Goal: Find specific fact: Find specific page/section

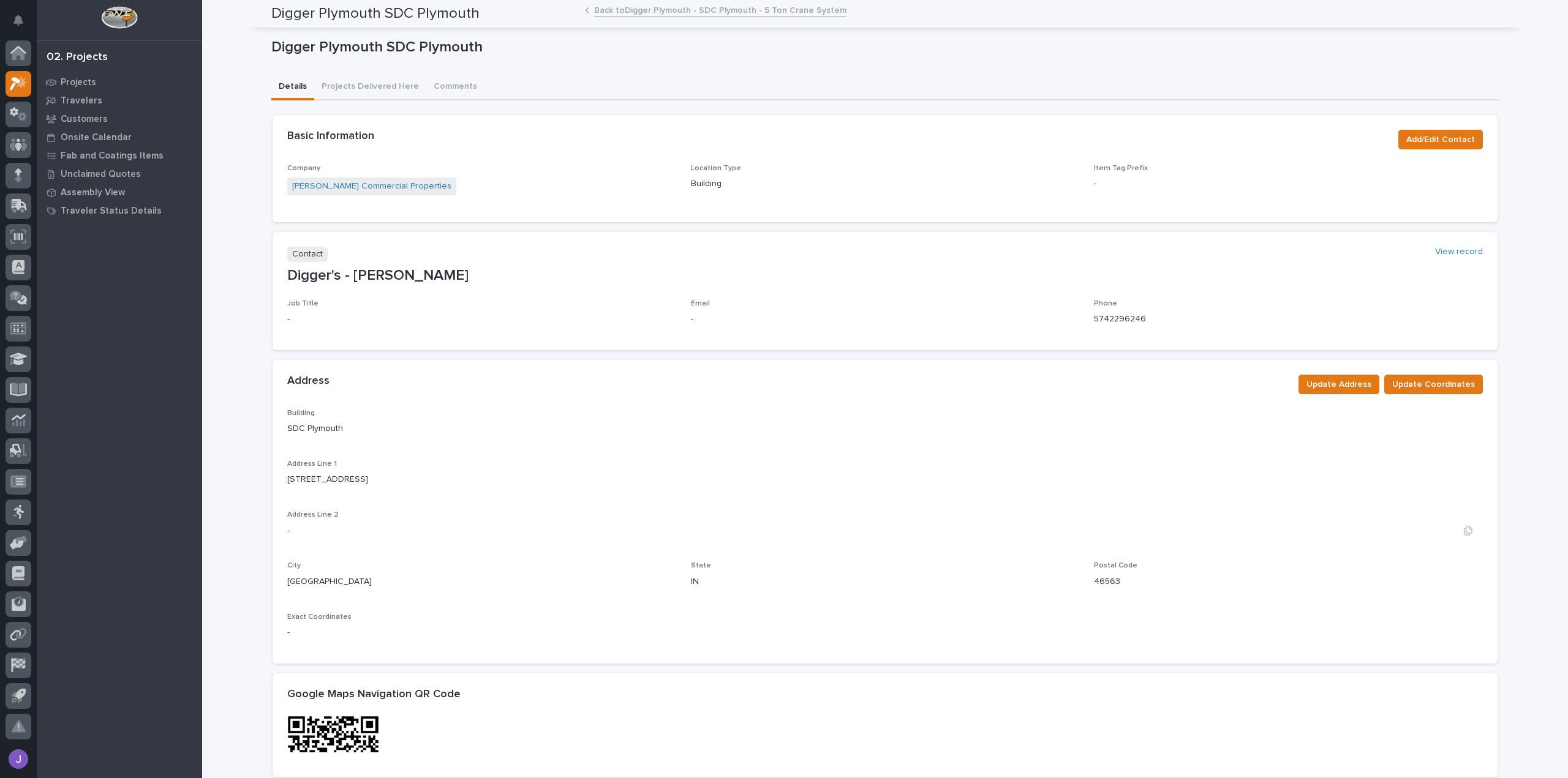
scroll to position [429, 0]
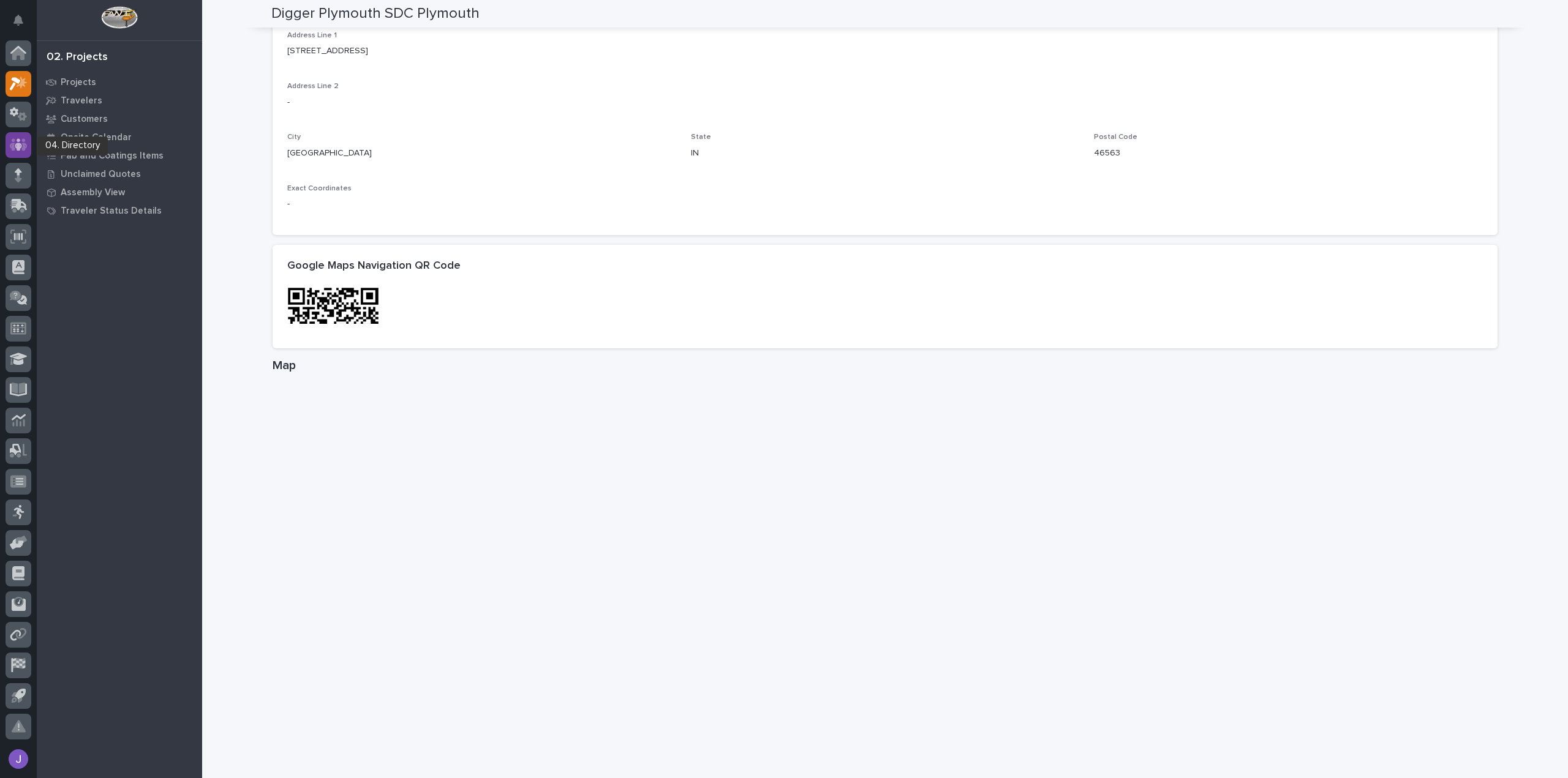
click at [27, 147] on icon at bounding box center [18, 144] width 18 height 14
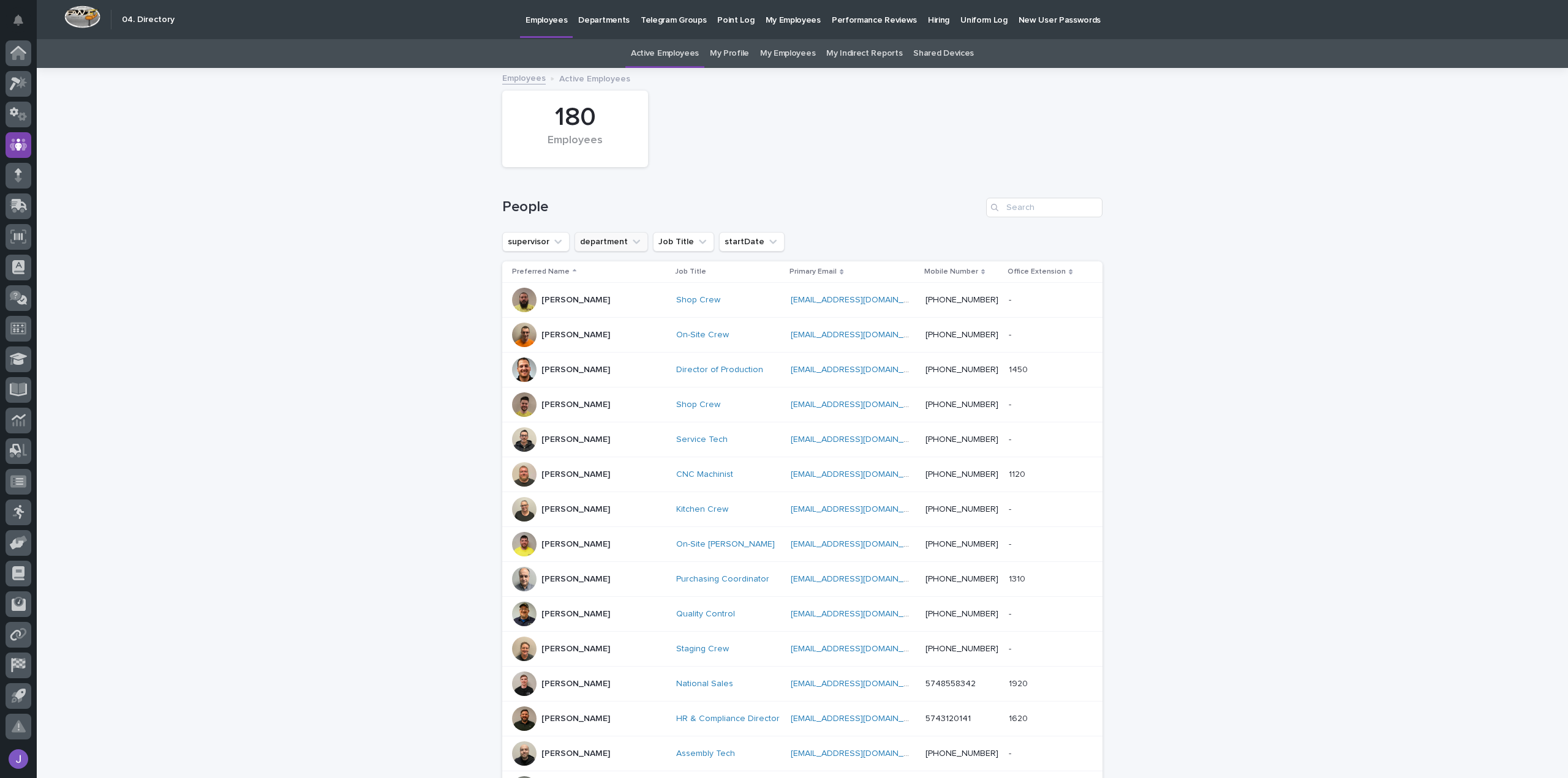
click at [612, 242] on button "department" at bounding box center [611, 242] width 74 height 19
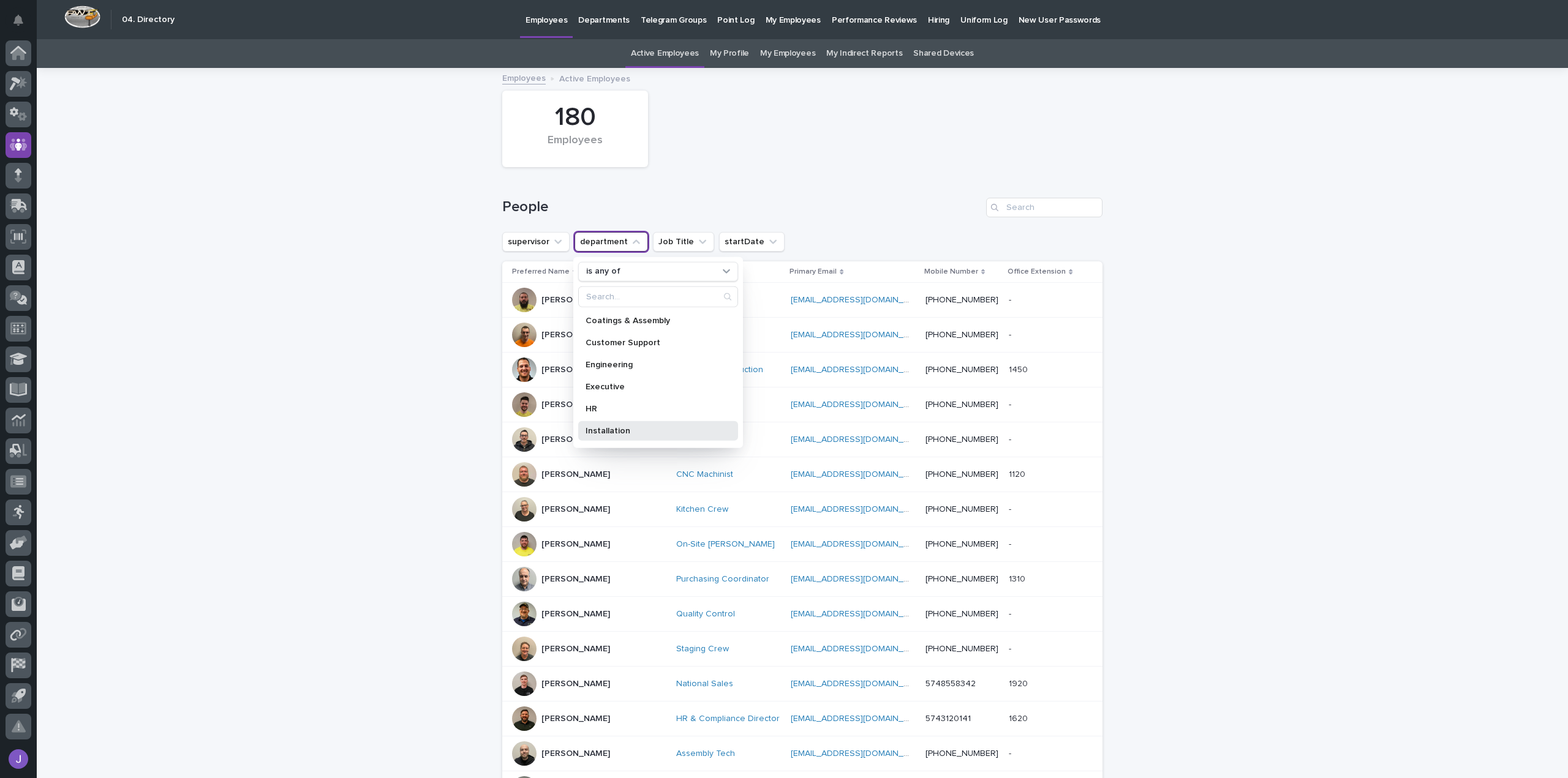
click at [605, 428] on p "Installation" at bounding box center [652, 430] width 133 height 8
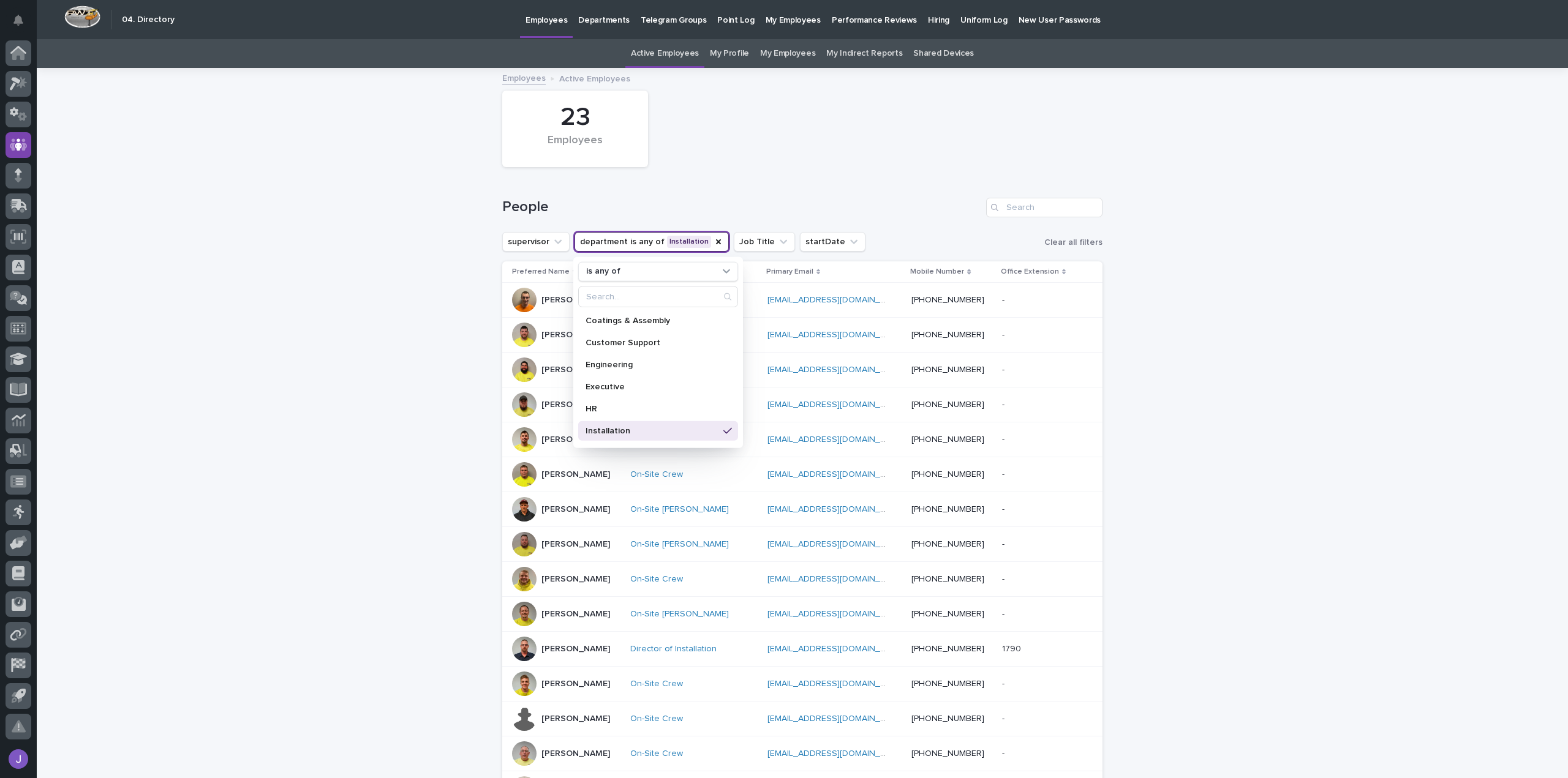
click at [563, 543] on p "Collin Daley" at bounding box center [575, 544] width 68 height 10
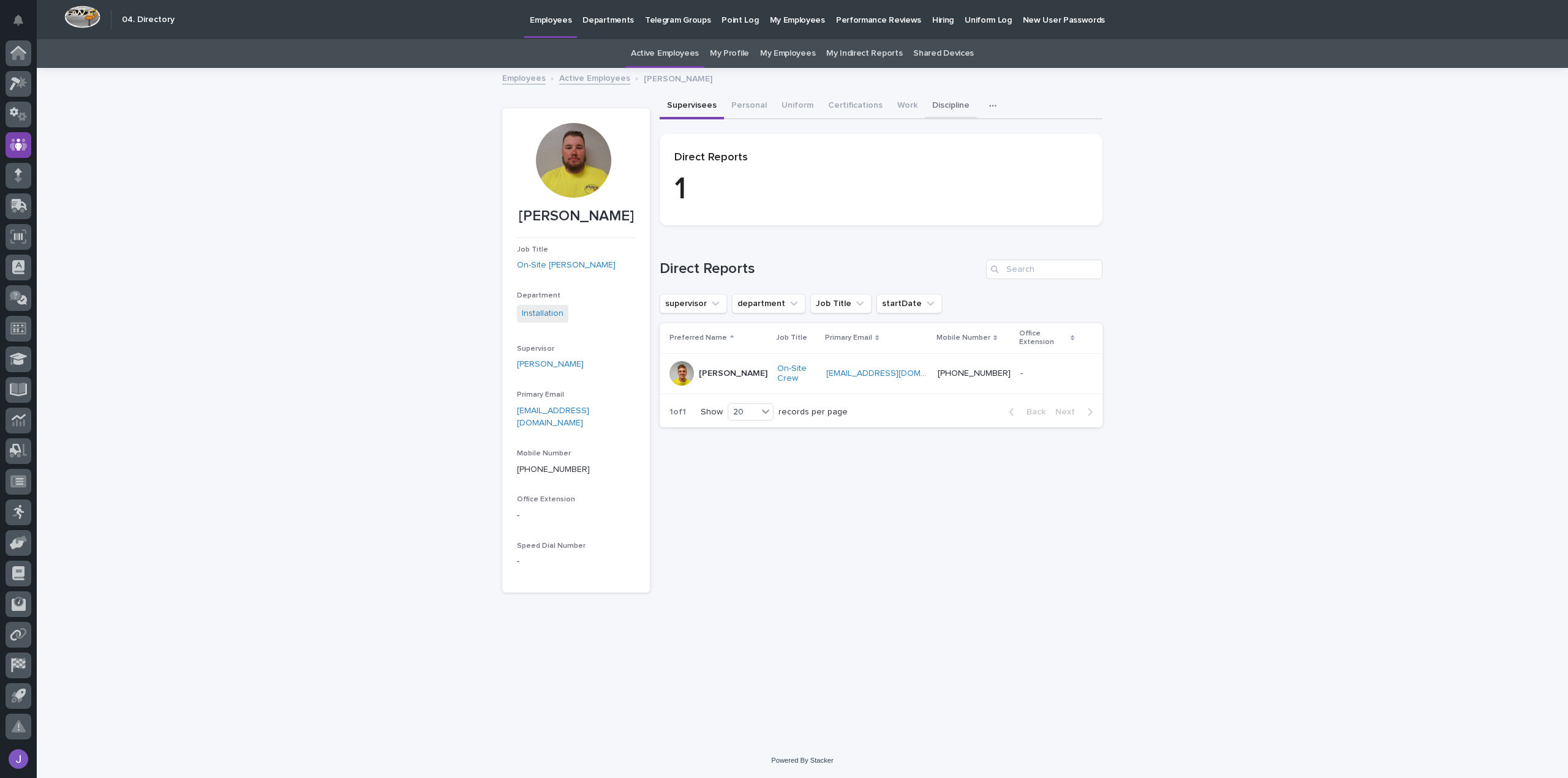
click at [949, 104] on button "Discipline" at bounding box center [950, 107] width 52 height 26
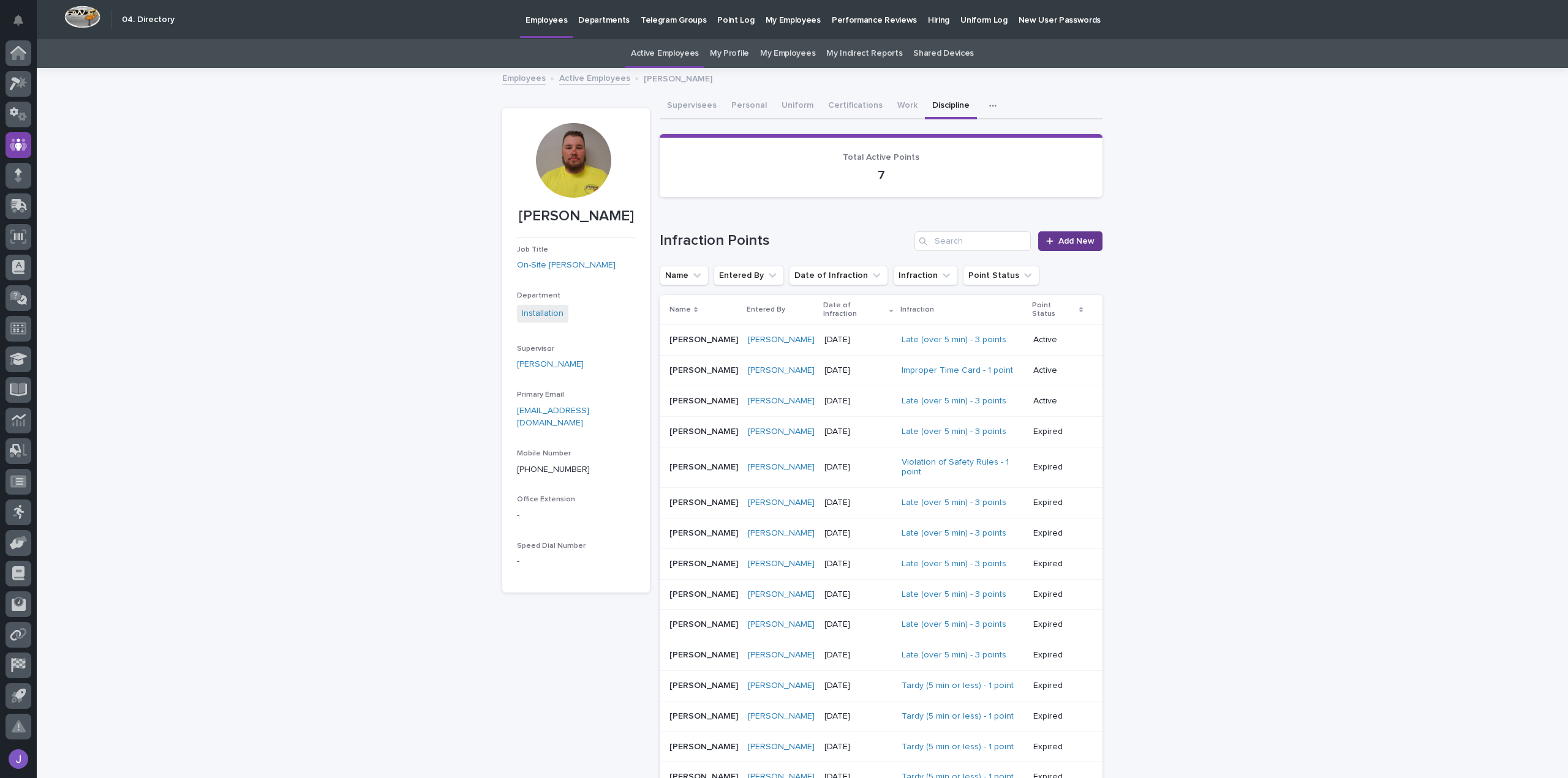
click at [1068, 242] on span "Add New" at bounding box center [1076, 241] width 36 height 8
click at [15, 763] on button "button" at bounding box center [18, 760] width 26 height 26
click at [18, 51] on icon at bounding box center [18, 53] width 12 height 12
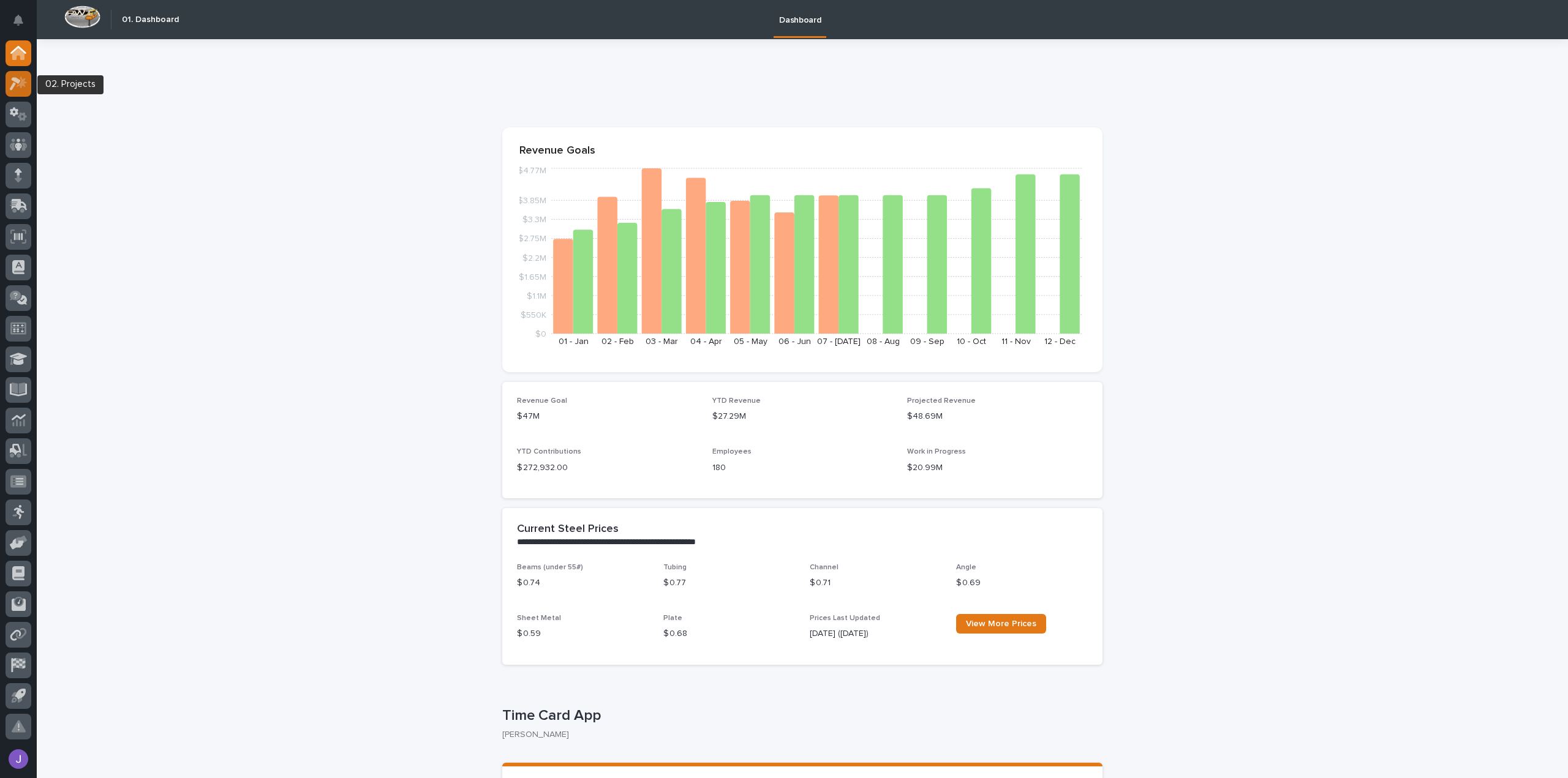
click at [21, 84] on icon at bounding box center [21, 81] width 10 height 12
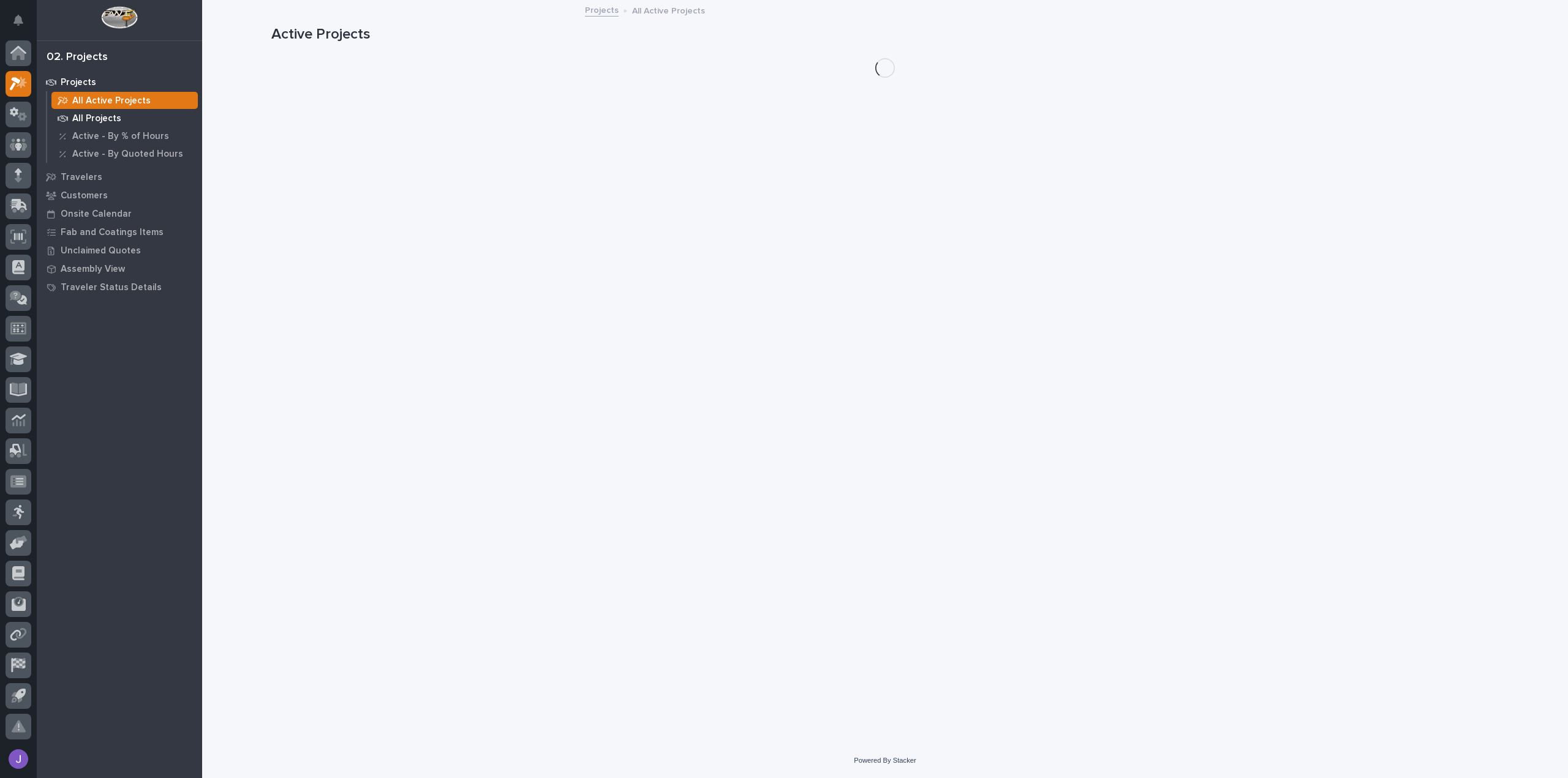
click at [84, 114] on p "All Projects" at bounding box center [96, 119] width 49 height 11
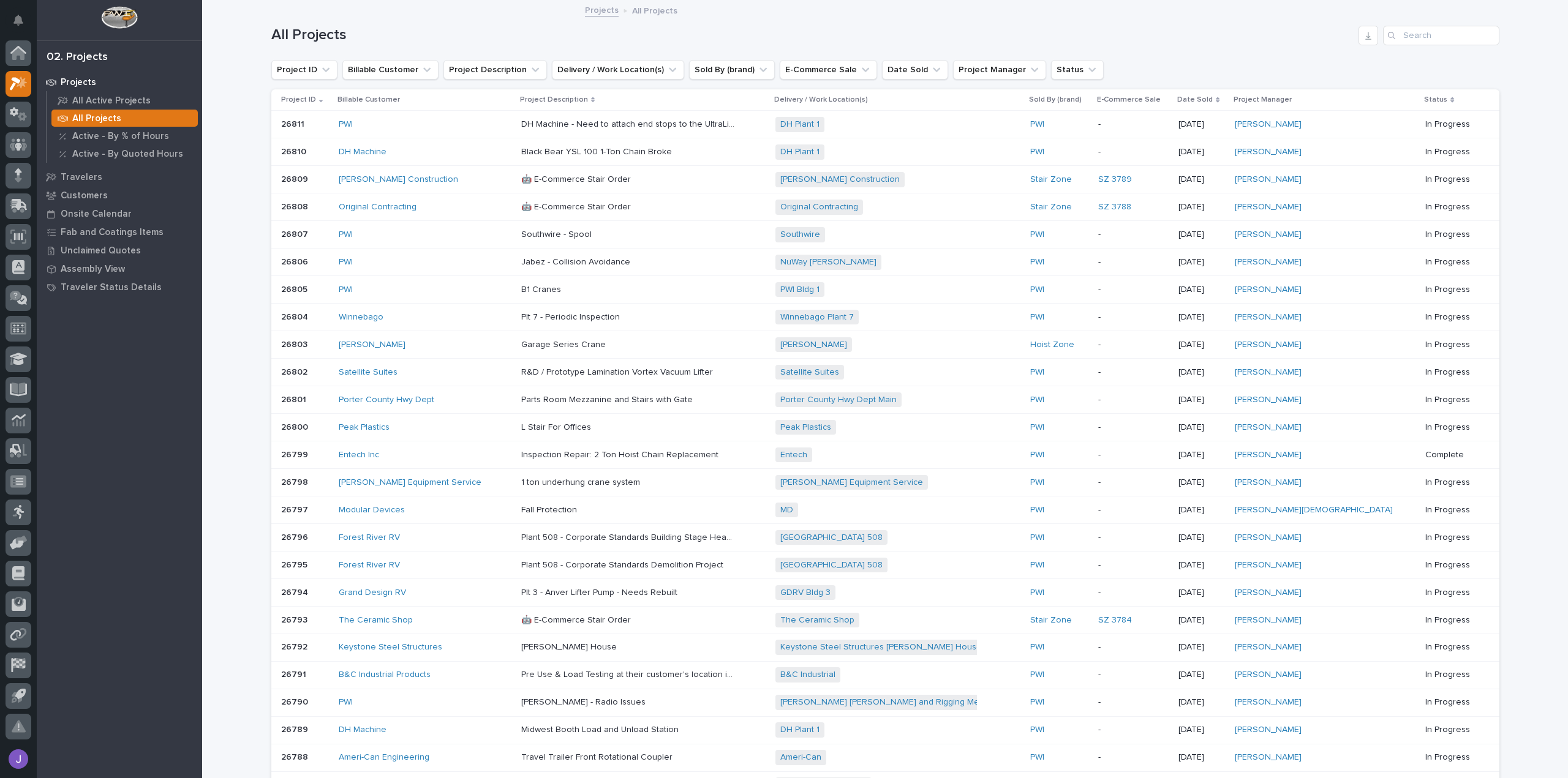
click at [1395, 38] on div "Search" at bounding box center [1392, 35] width 19 height 19
click at [1407, 37] on input "Search" at bounding box center [1441, 35] width 116 height 19
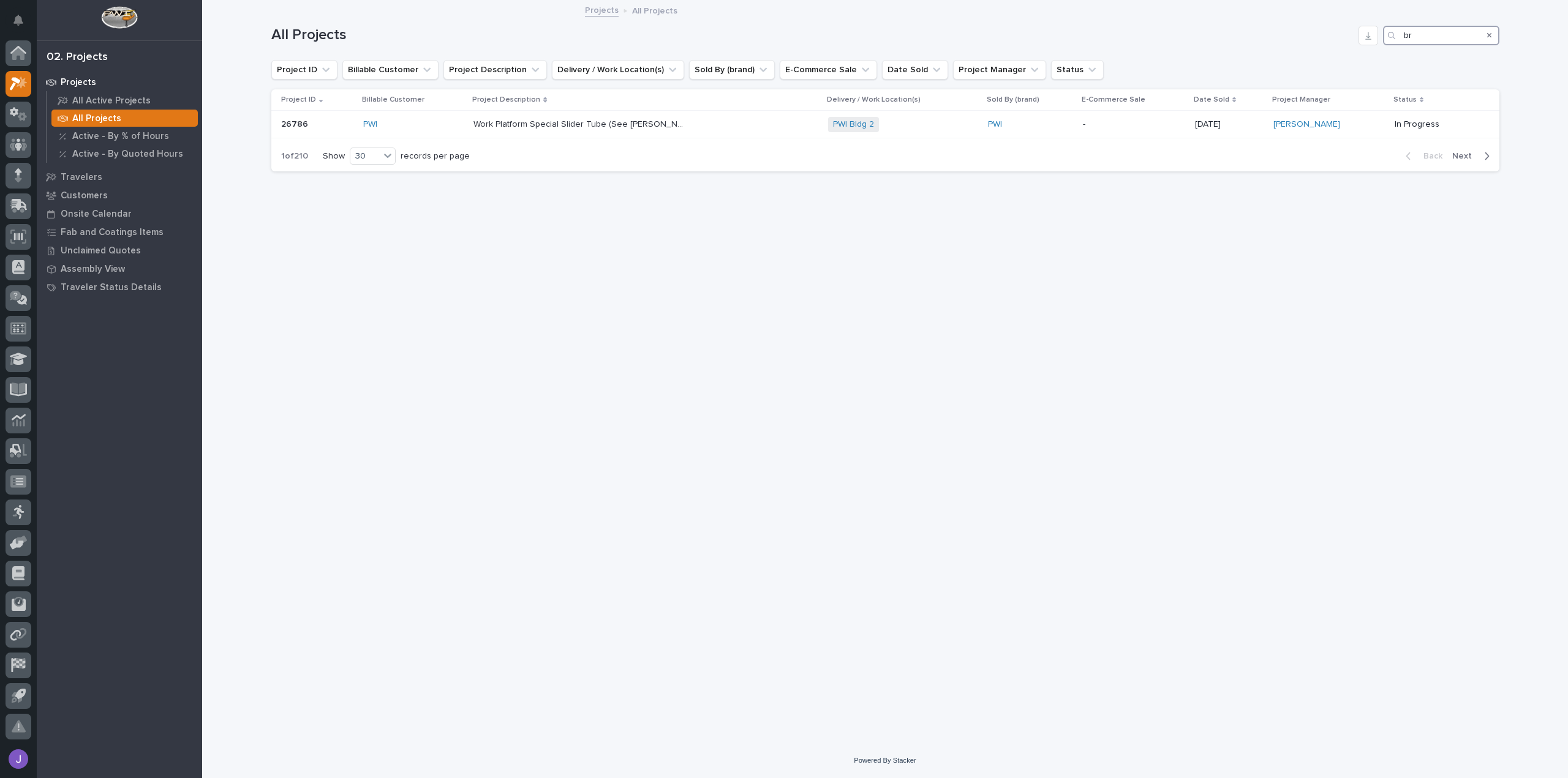
type input "b"
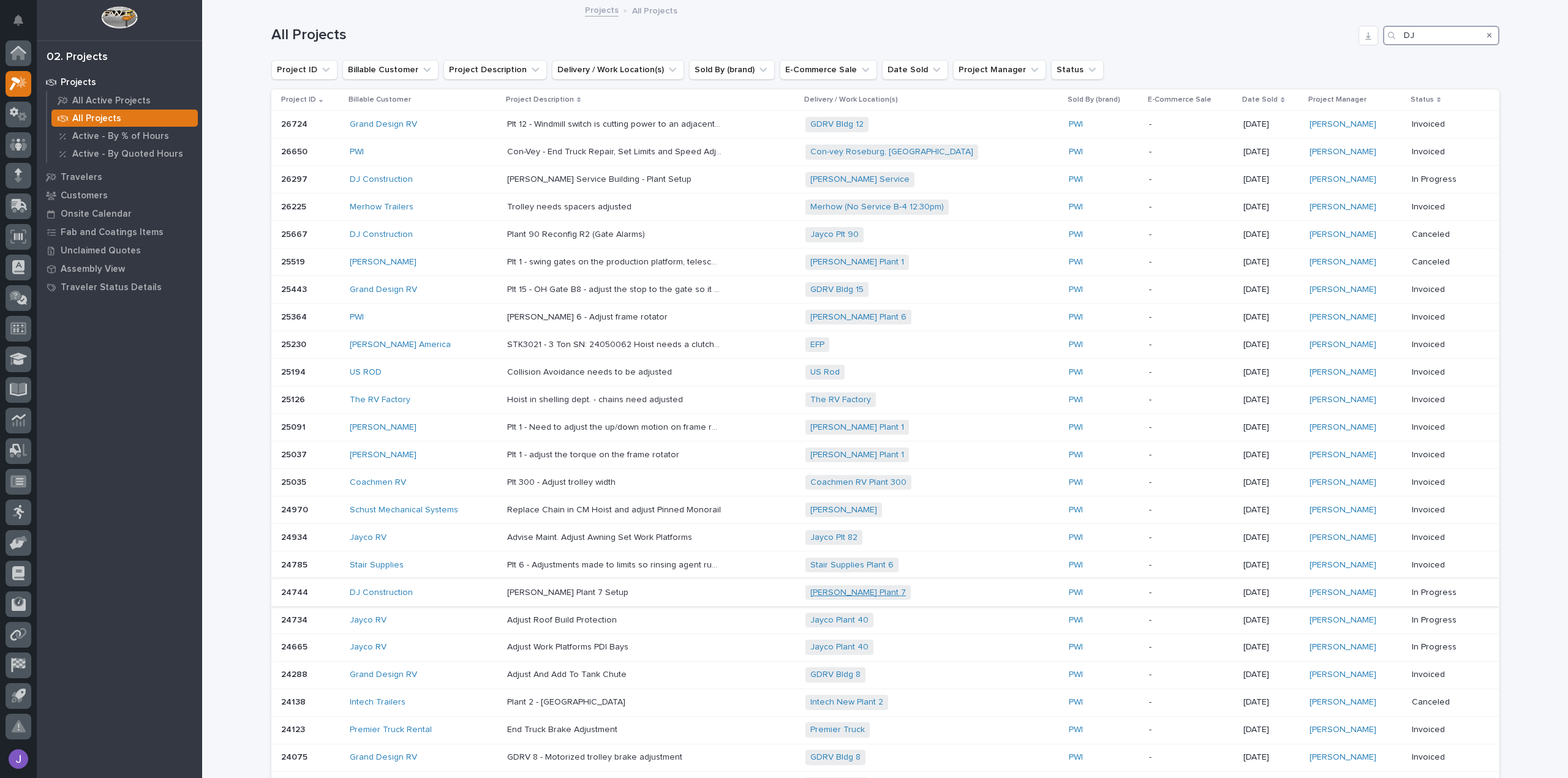
type input "DJ"
click at [864, 593] on link "[PERSON_NAME] Plant 7" at bounding box center [858, 593] width 96 height 10
click at [525, 586] on p "[PERSON_NAME] Plant 7 Setup" at bounding box center [569, 592] width 124 height 13
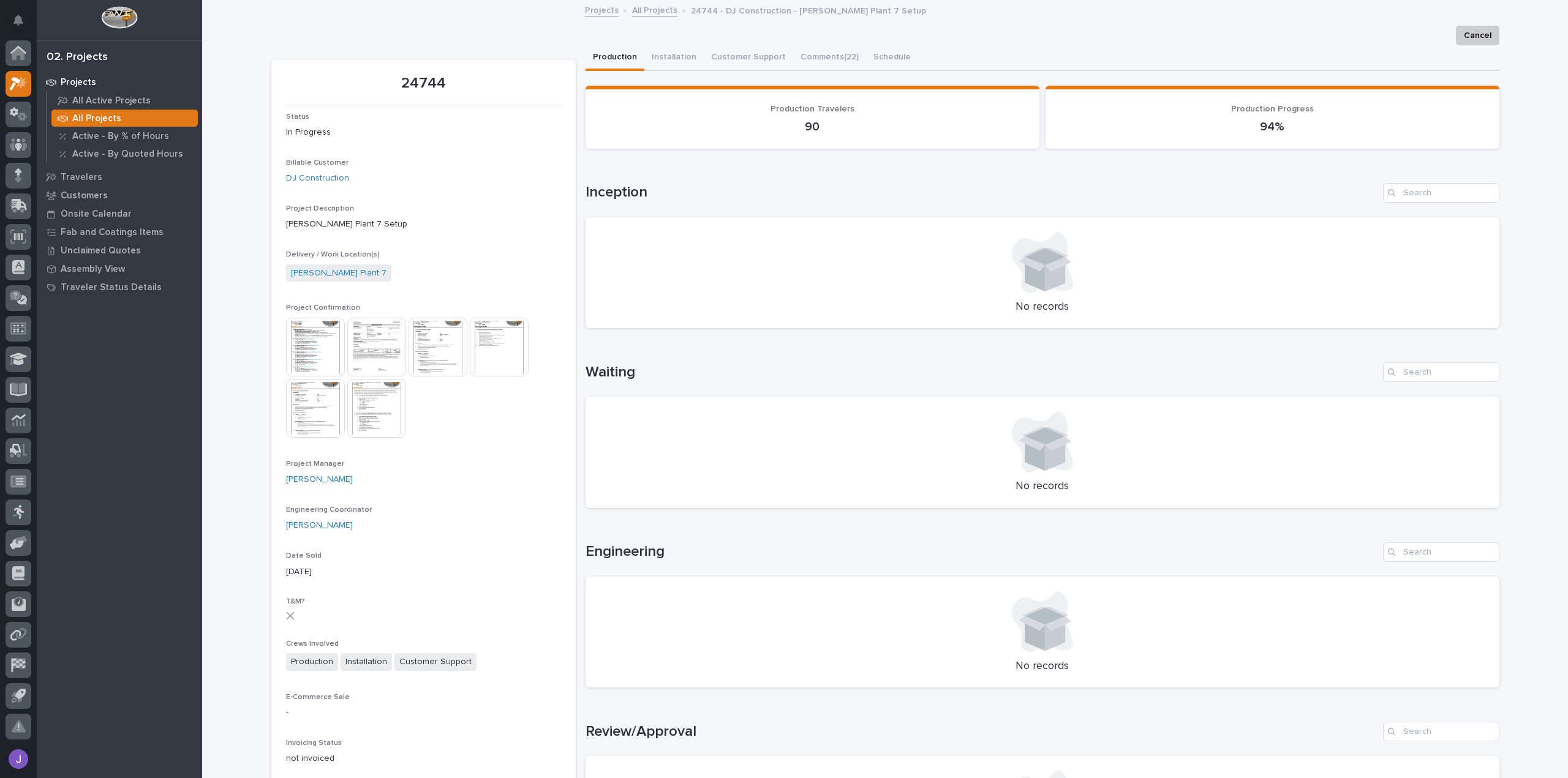
click at [383, 409] on img at bounding box center [377, 408] width 59 height 59
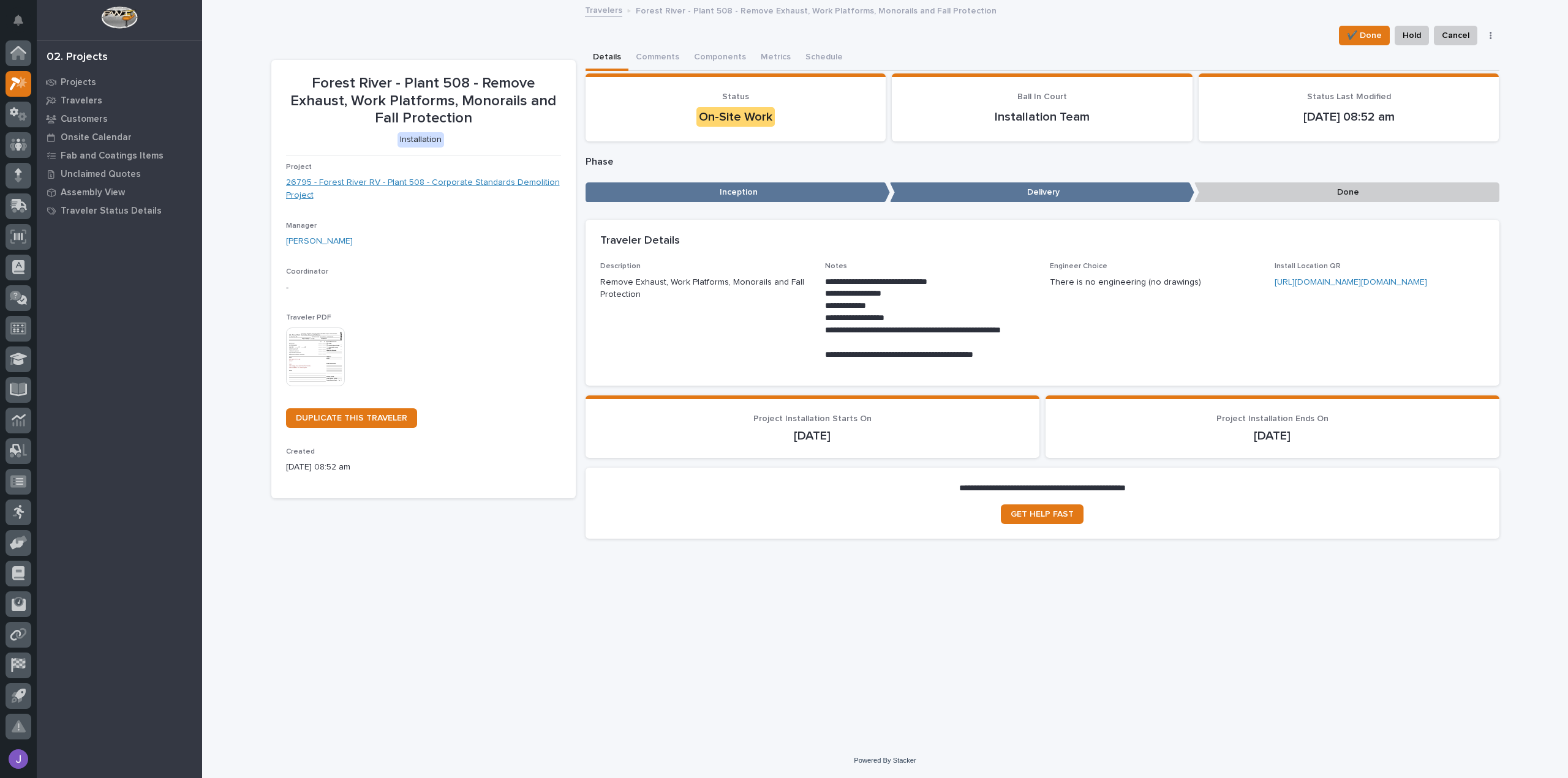
click at [521, 187] on link "26795 - Forest River RV - Plant 508 - Corporate Standards Demolition Project" at bounding box center [423, 189] width 275 height 26
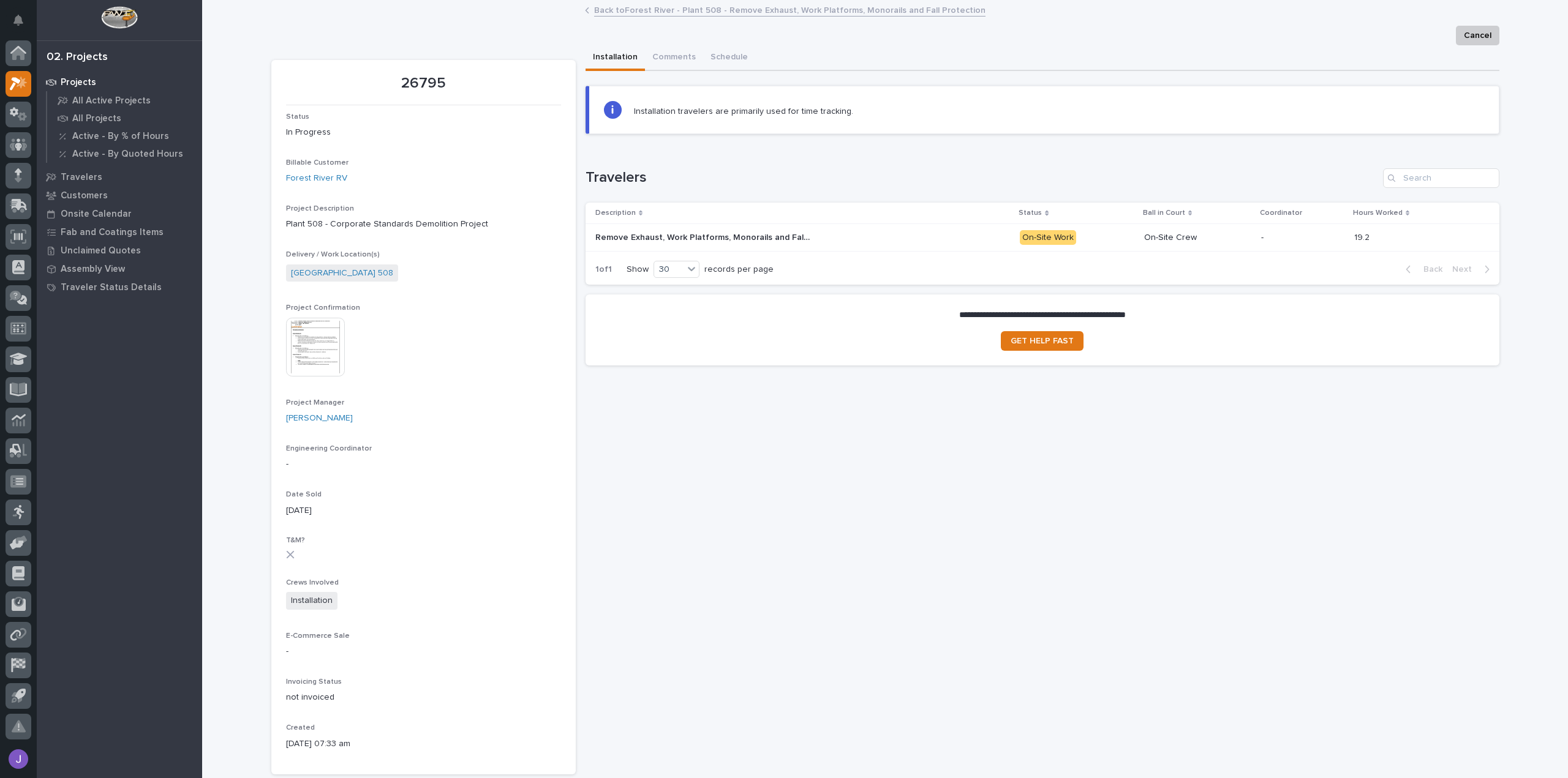
click at [649, 233] on p "Remove Exhaust, Work Platforms, Monorails and Fall Protection" at bounding box center [703, 237] width 217 height 13
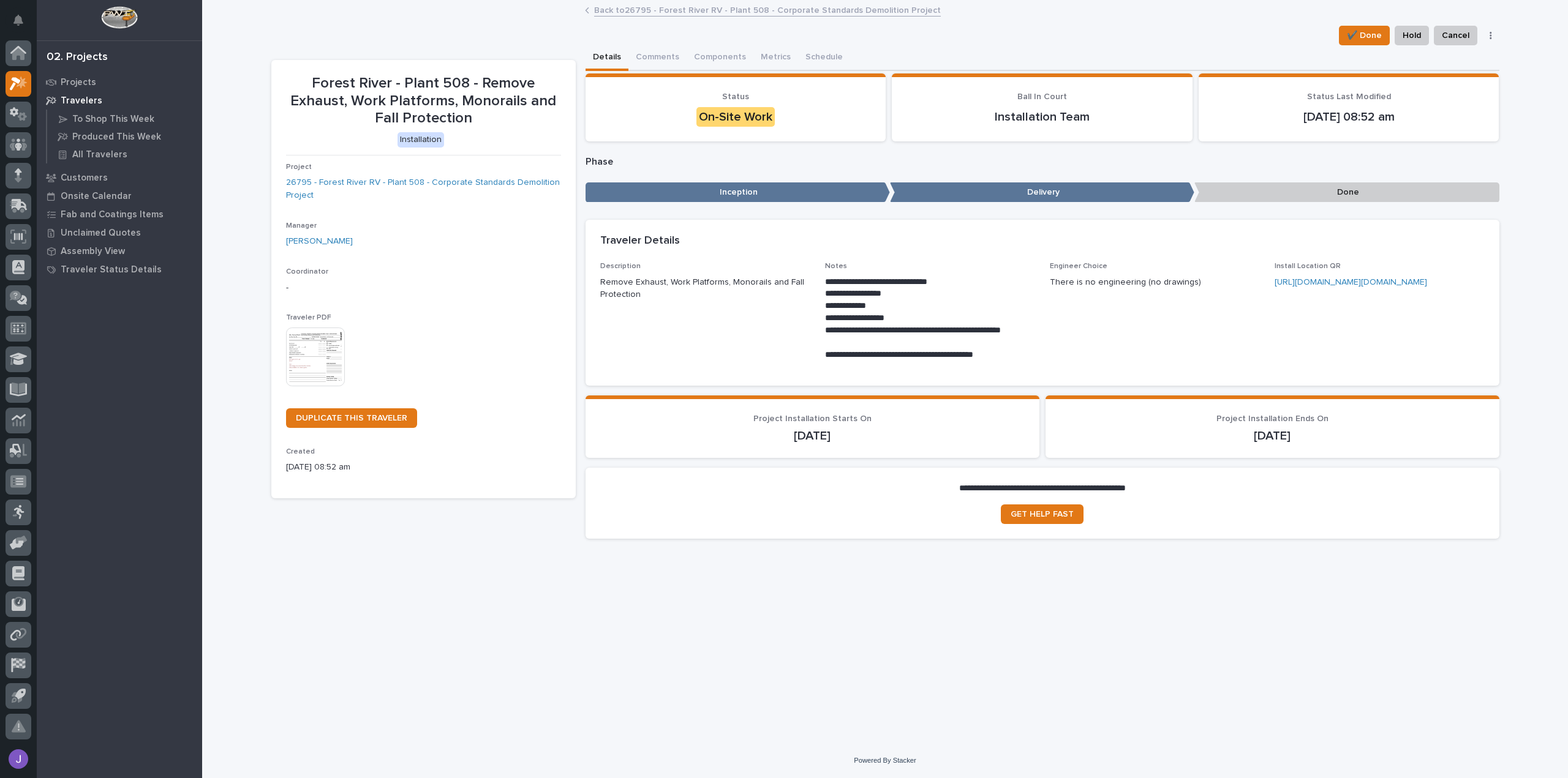
click at [316, 371] on img at bounding box center [315, 357] width 59 height 59
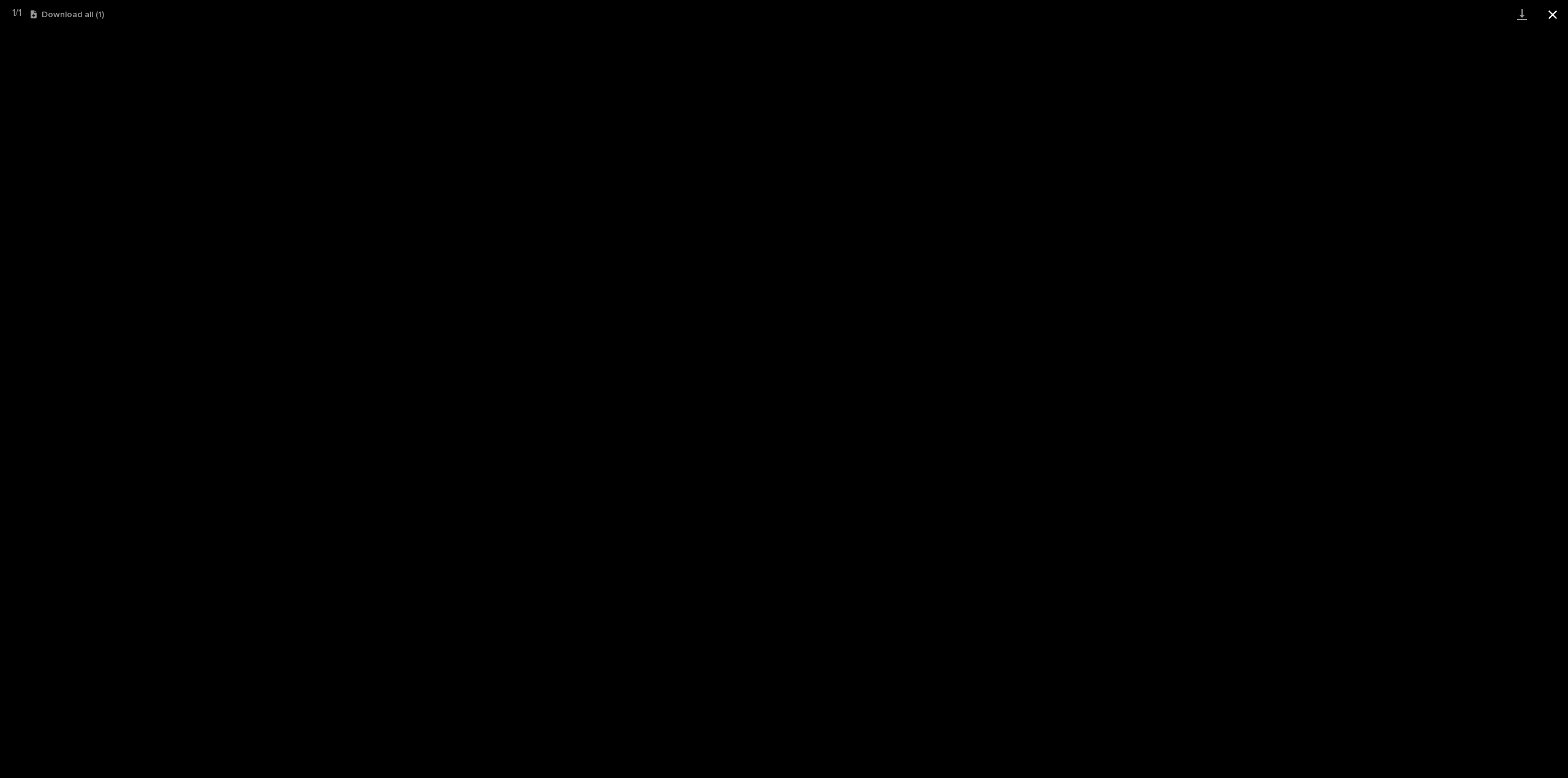
click at [1549, 15] on button "Close gallery" at bounding box center [1551, 14] width 30 height 29
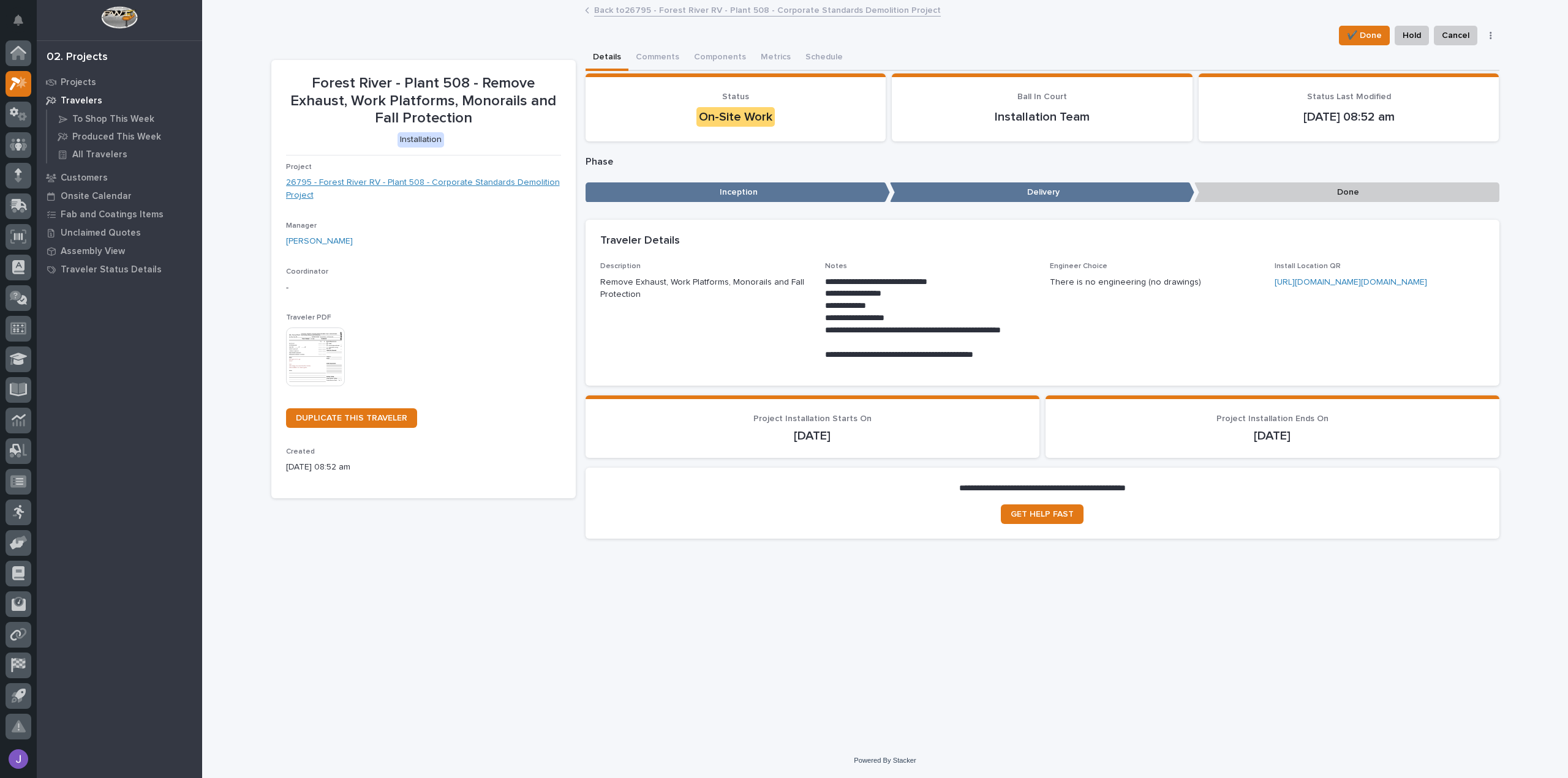
click at [446, 182] on link "26795 - Forest River RV - Plant 508 - Corporate Standards Demolition Project" at bounding box center [423, 189] width 275 height 26
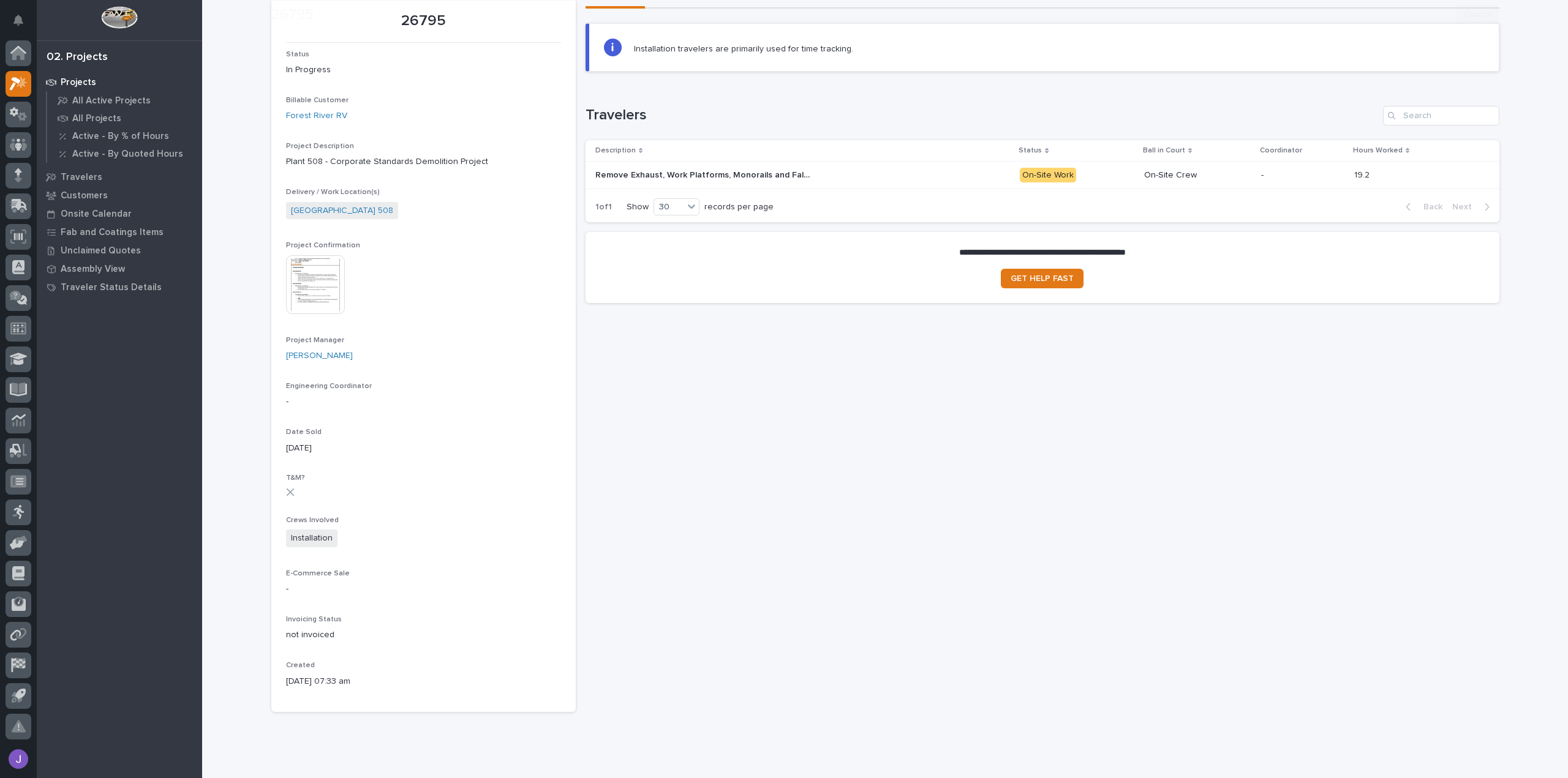
scroll to position [92, 0]
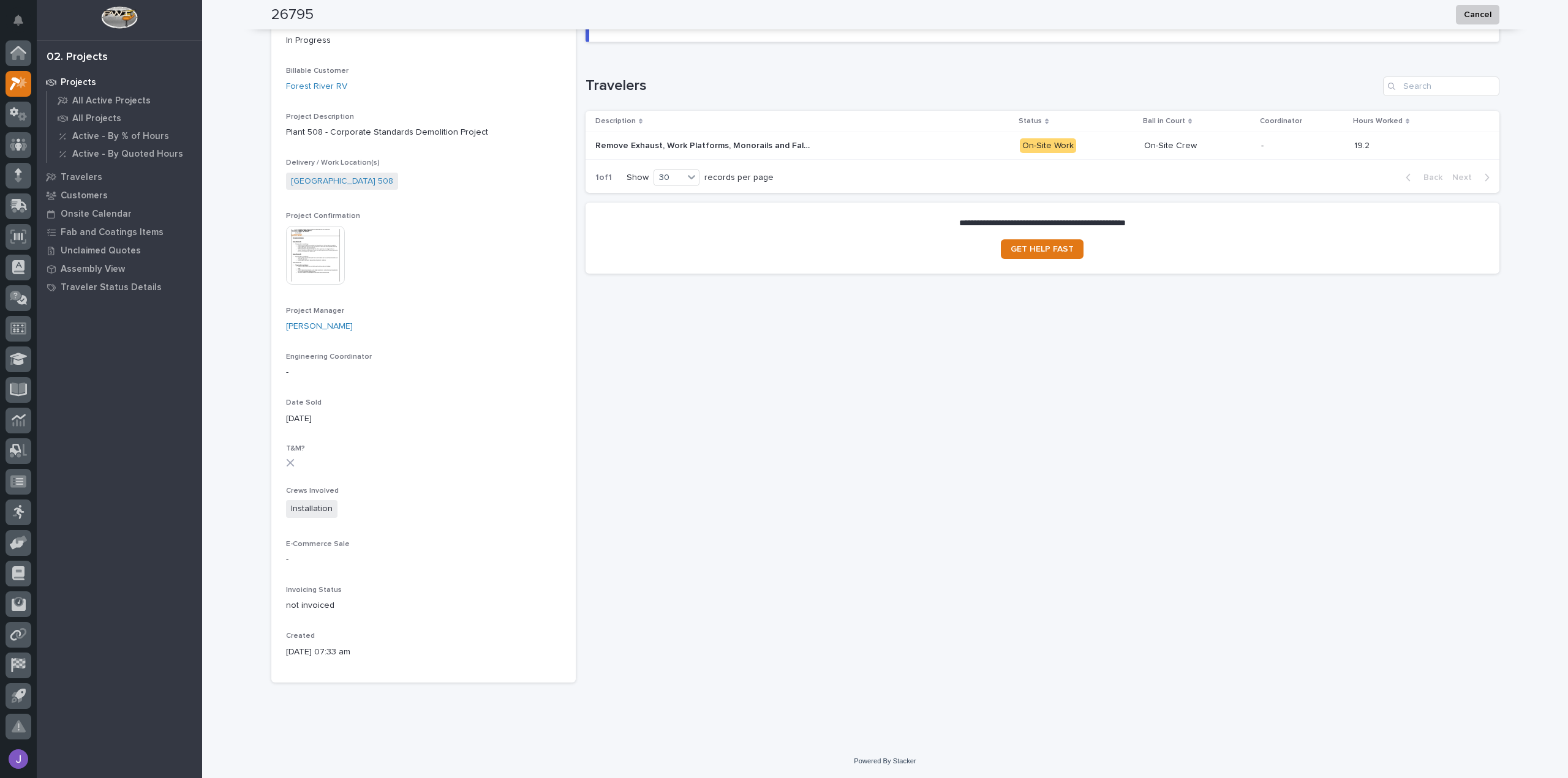
click at [321, 250] on img at bounding box center [315, 255] width 59 height 59
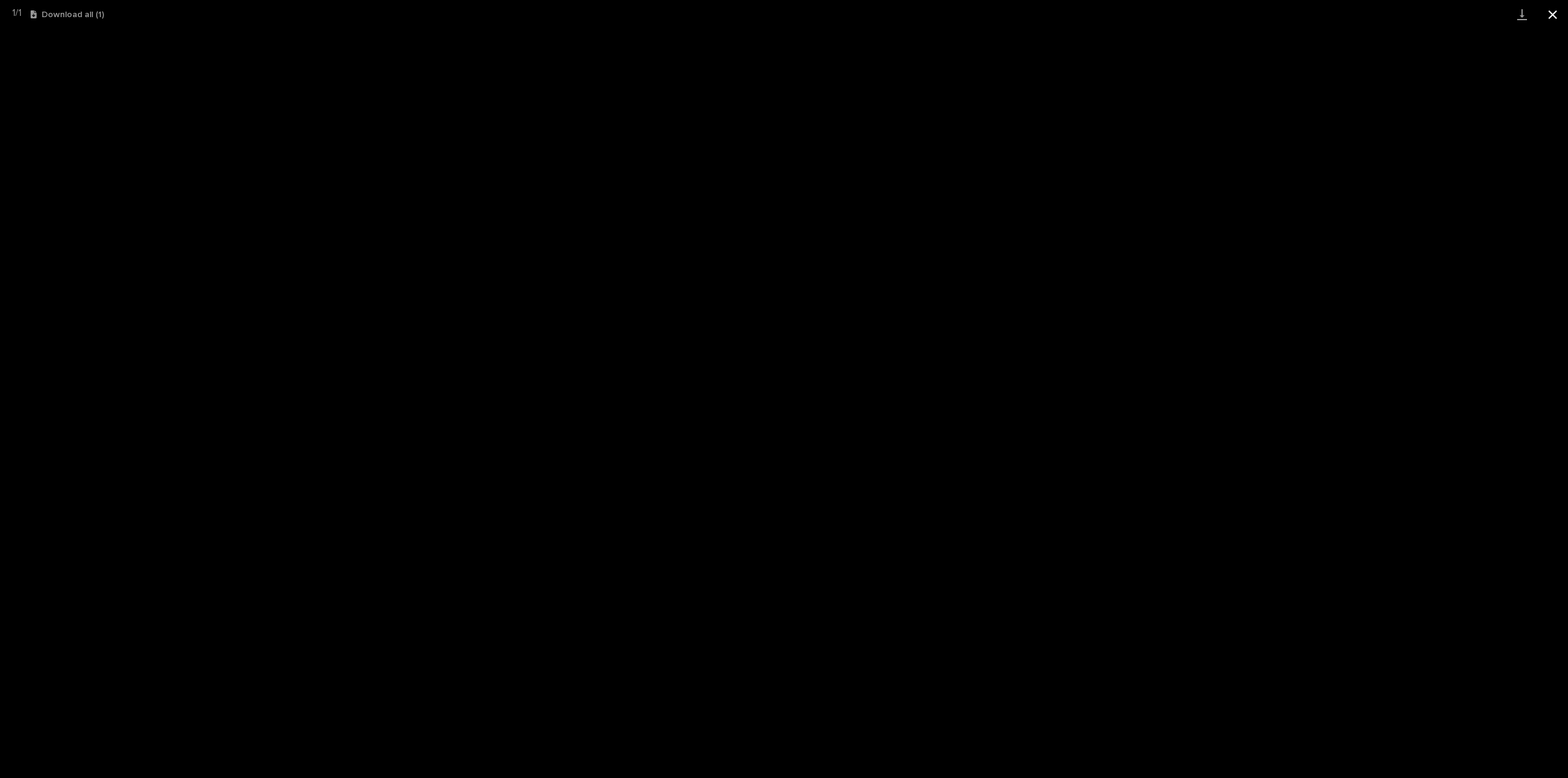
click at [1551, 18] on button "Close gallery" at bounding box center [1551, 14] width 30 height 29
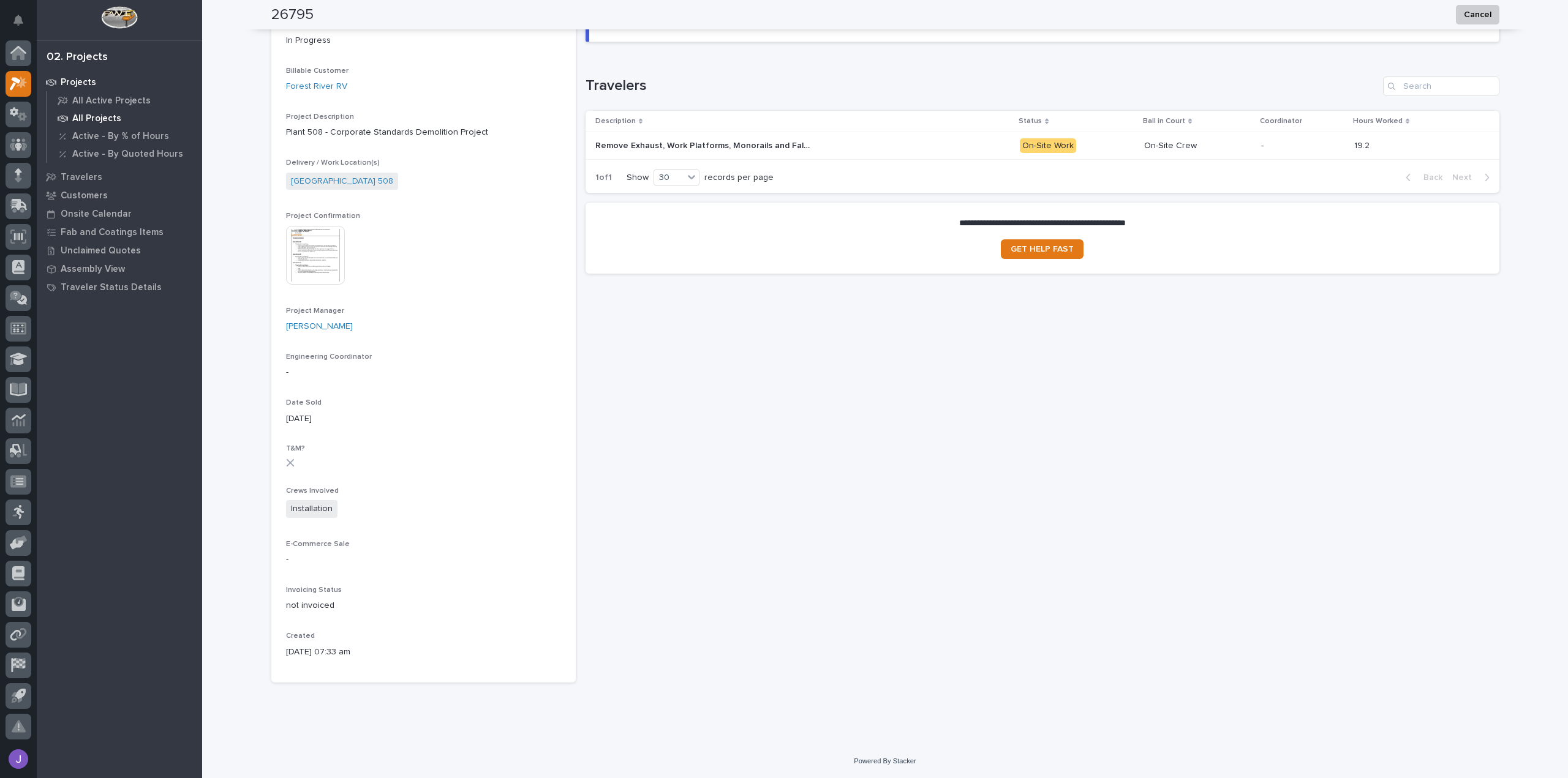
click at [108, 116] on p "All Projects" at bounding box center [96, 119] width 49 height 11
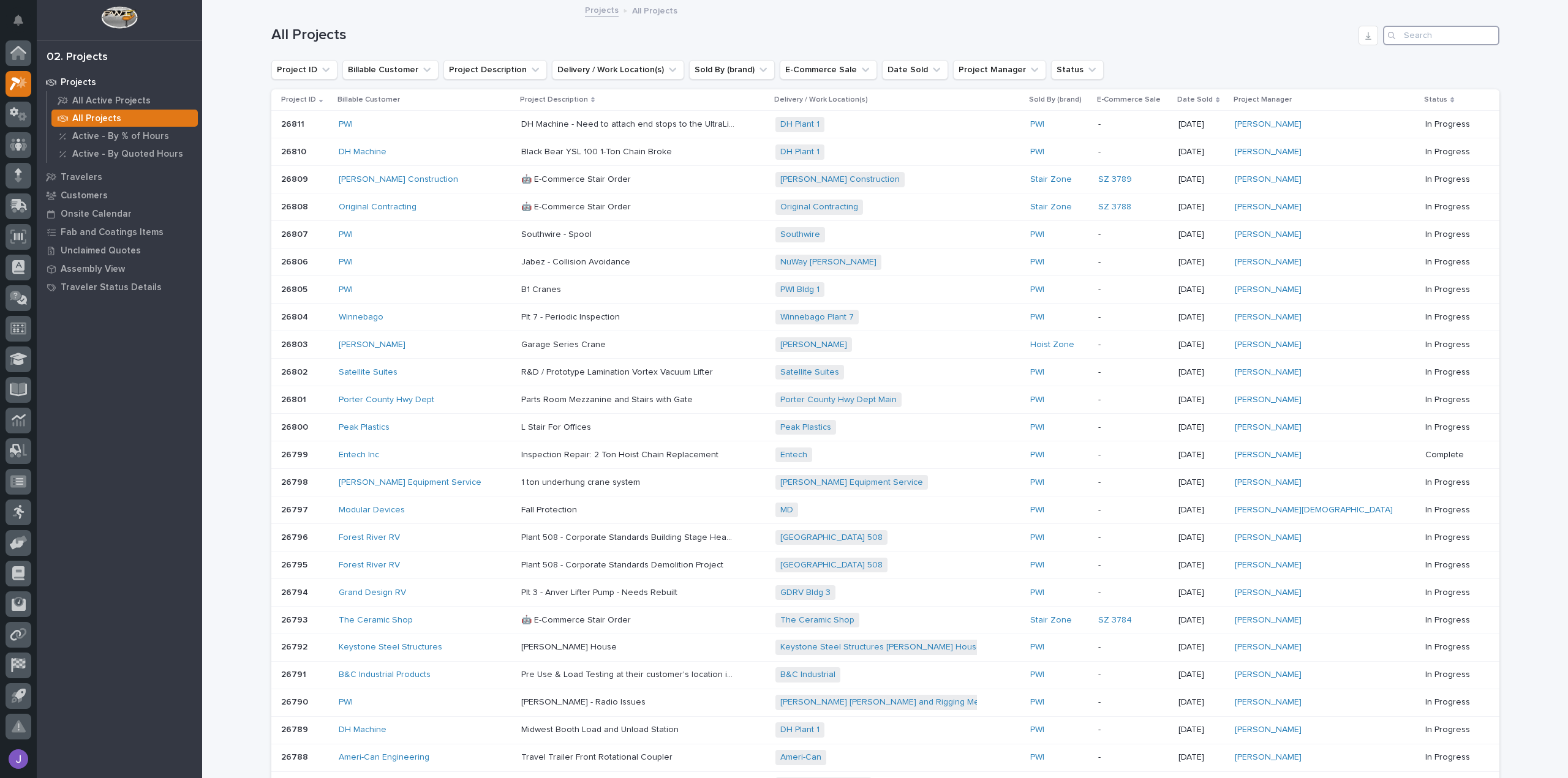
click at [1397, 35] on input "Search" at bounding box center [1441, 35] width 116 height 19
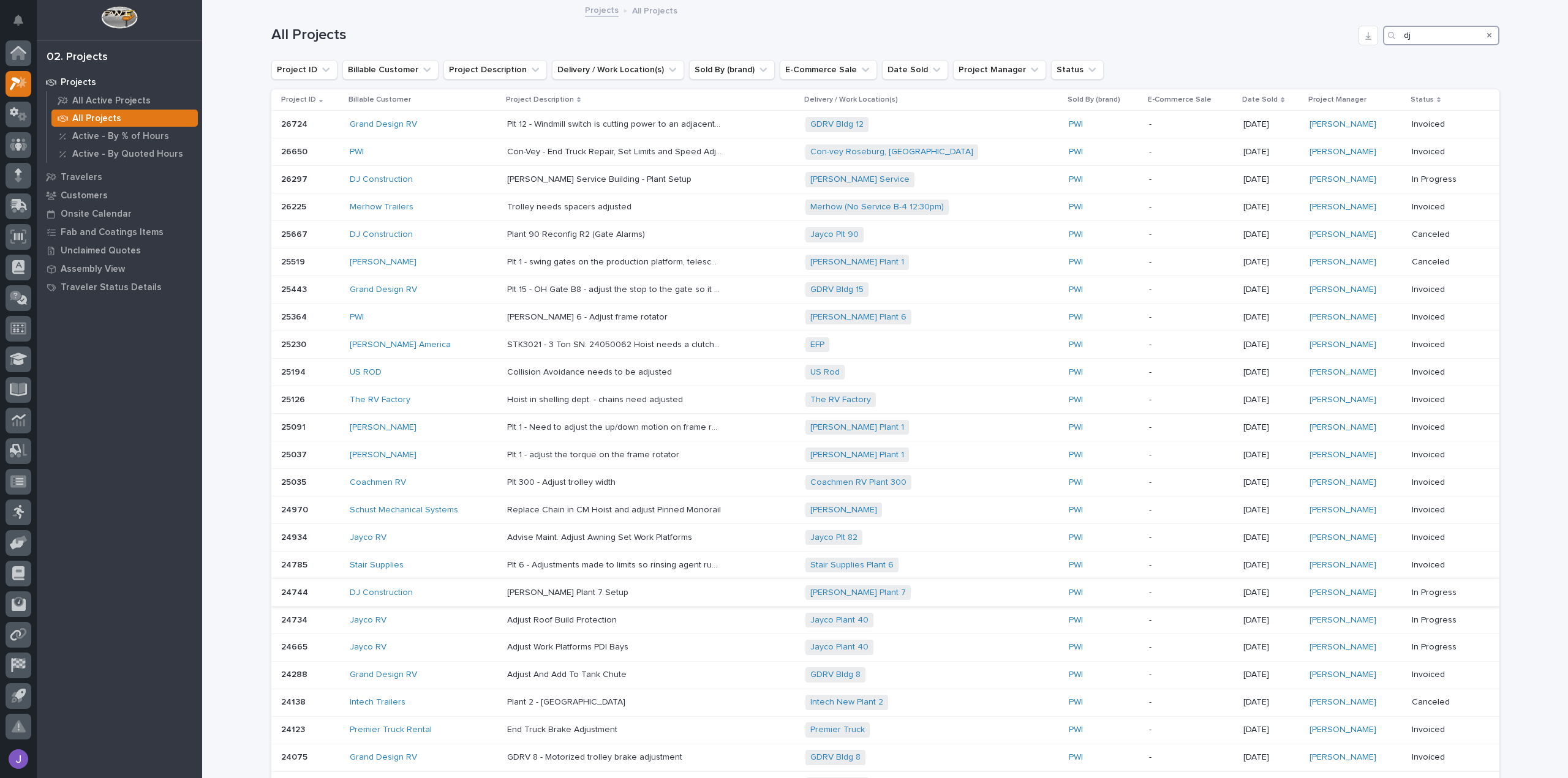
type input "dj"
click at [553, 586] on p "[PERSON_NAME] Plant 7 Setup" at bounding box center [569, 592] width 124 height 13
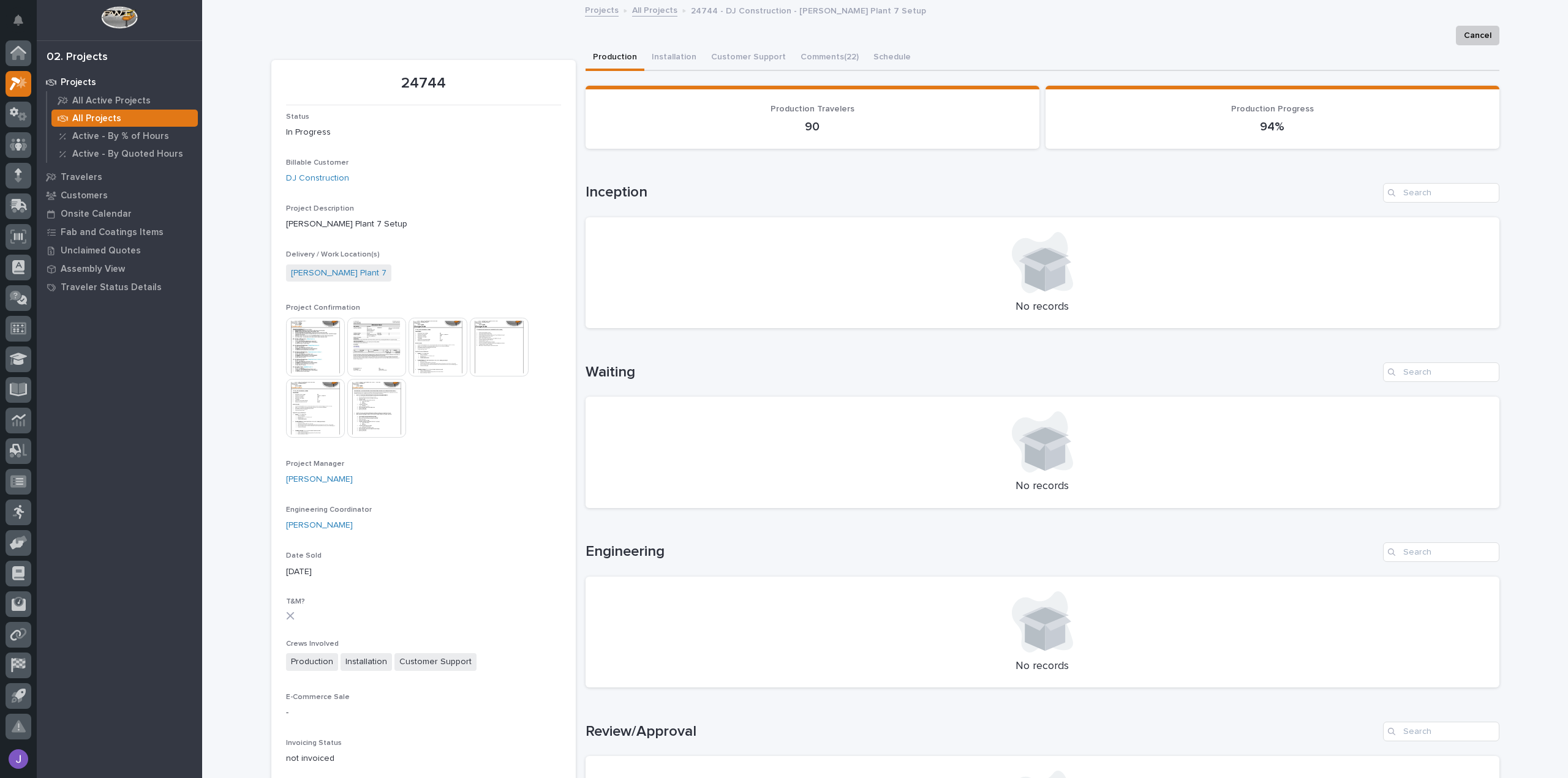
click at [314, 348] on img at bounding box center [315, 348] width 59 height 59
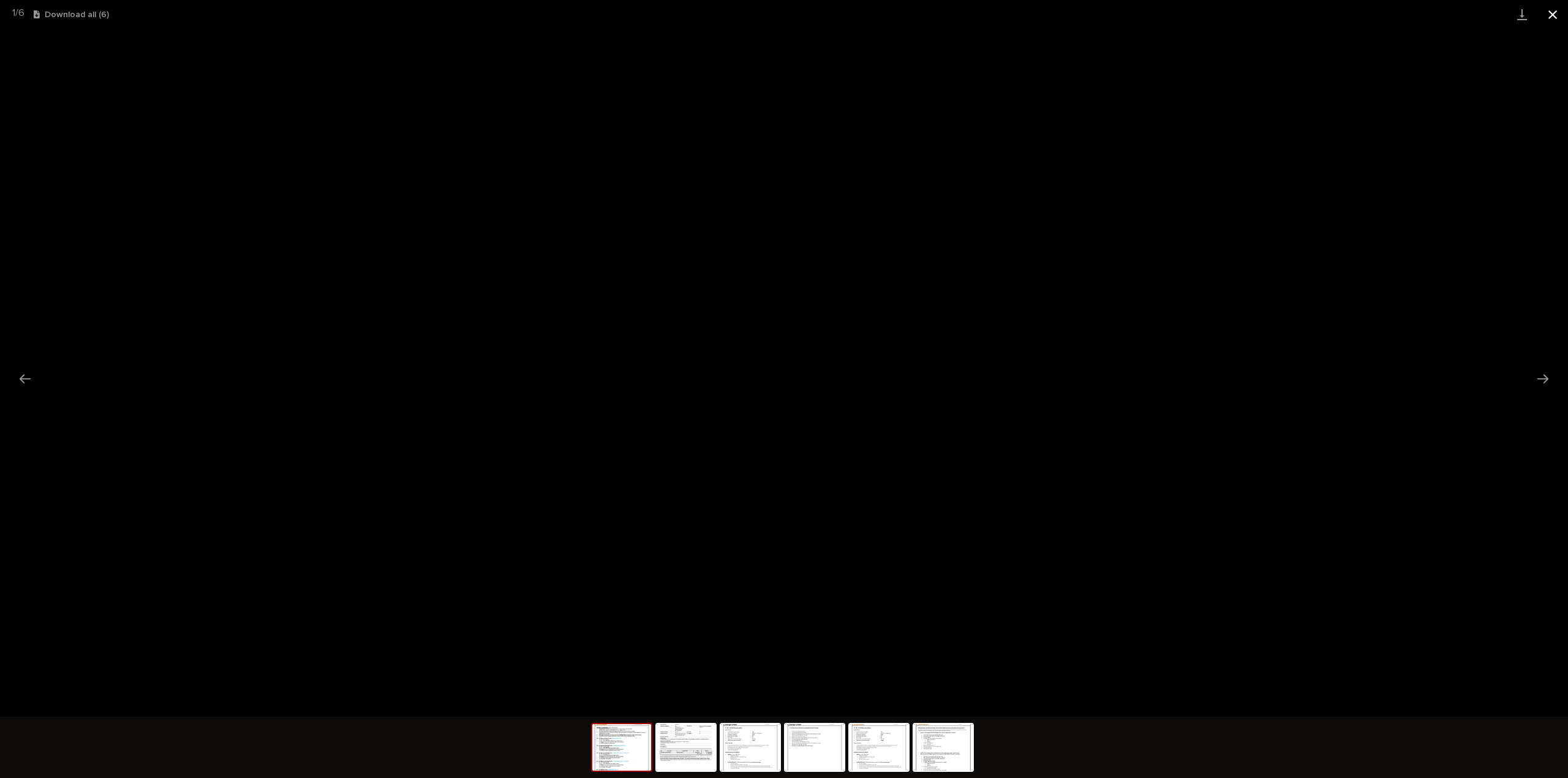
click at [1551, 19] on button "Close gallery" at bounding box center [1551, 14] width 30 height 29
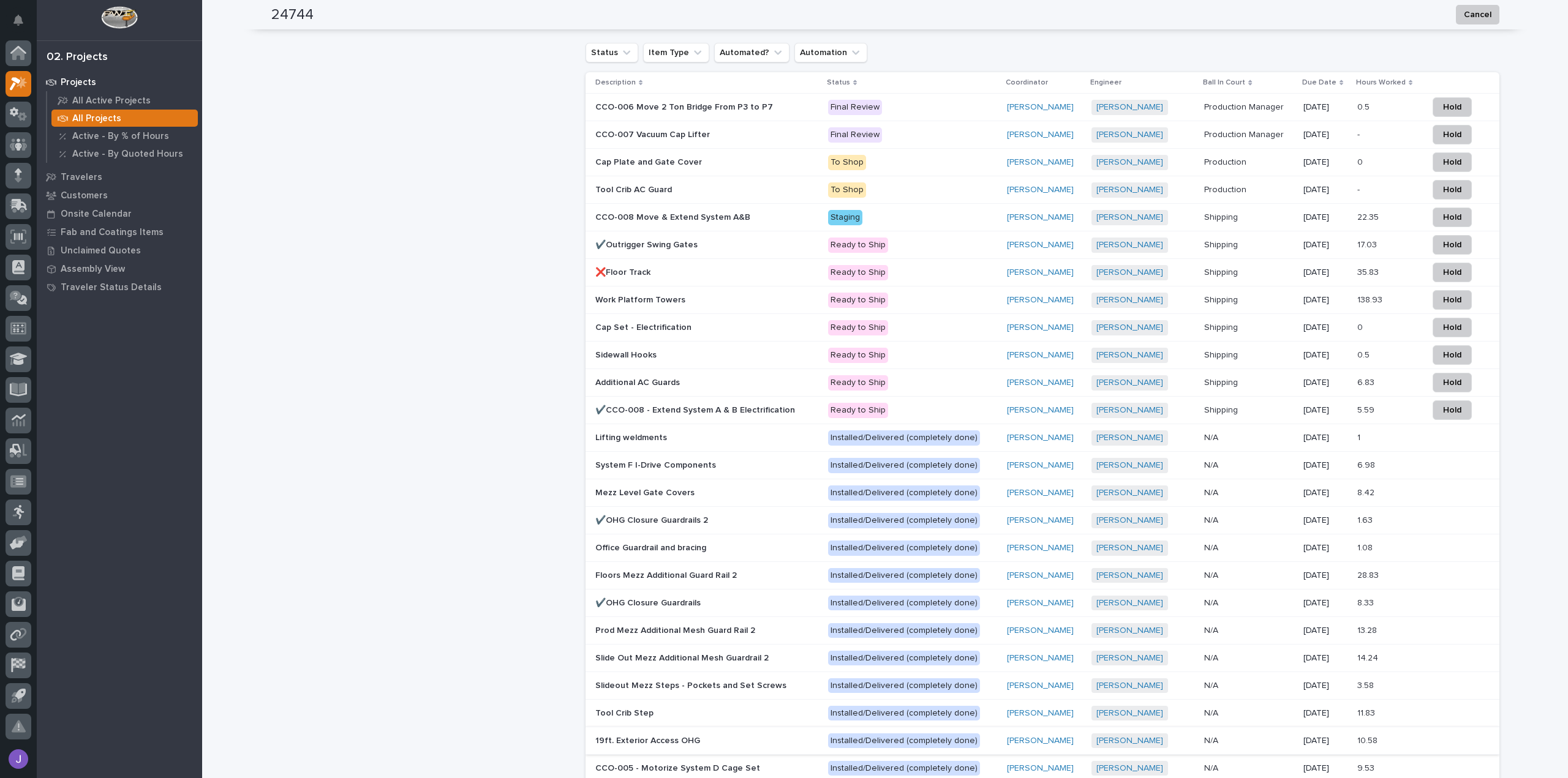
scroll to position [980, 0]
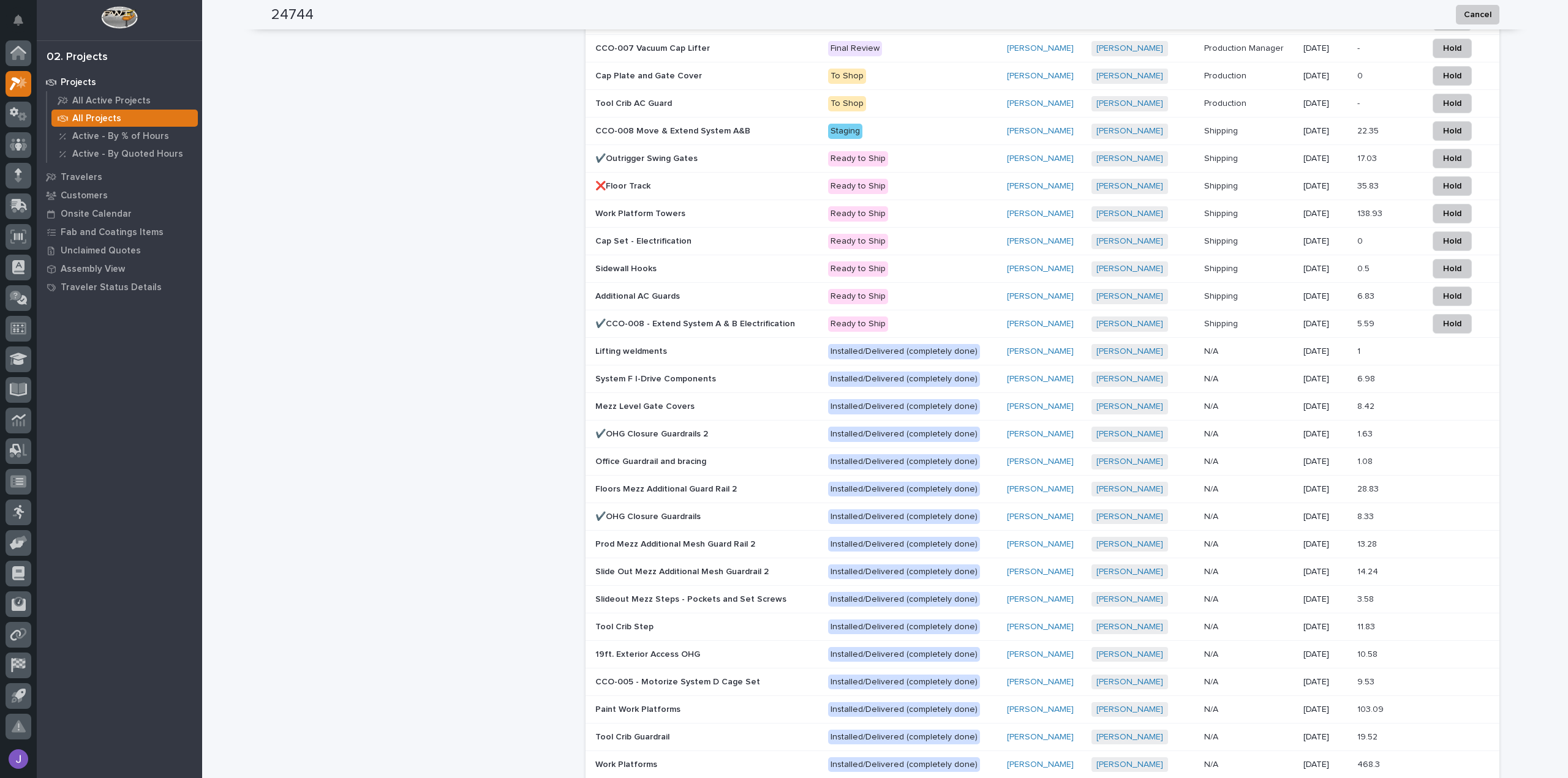
click at [649, 569] on p "Slide Out Mezz Additional Mesh Guardrail 2" at bounding box center [683, 571] width 176 height 13
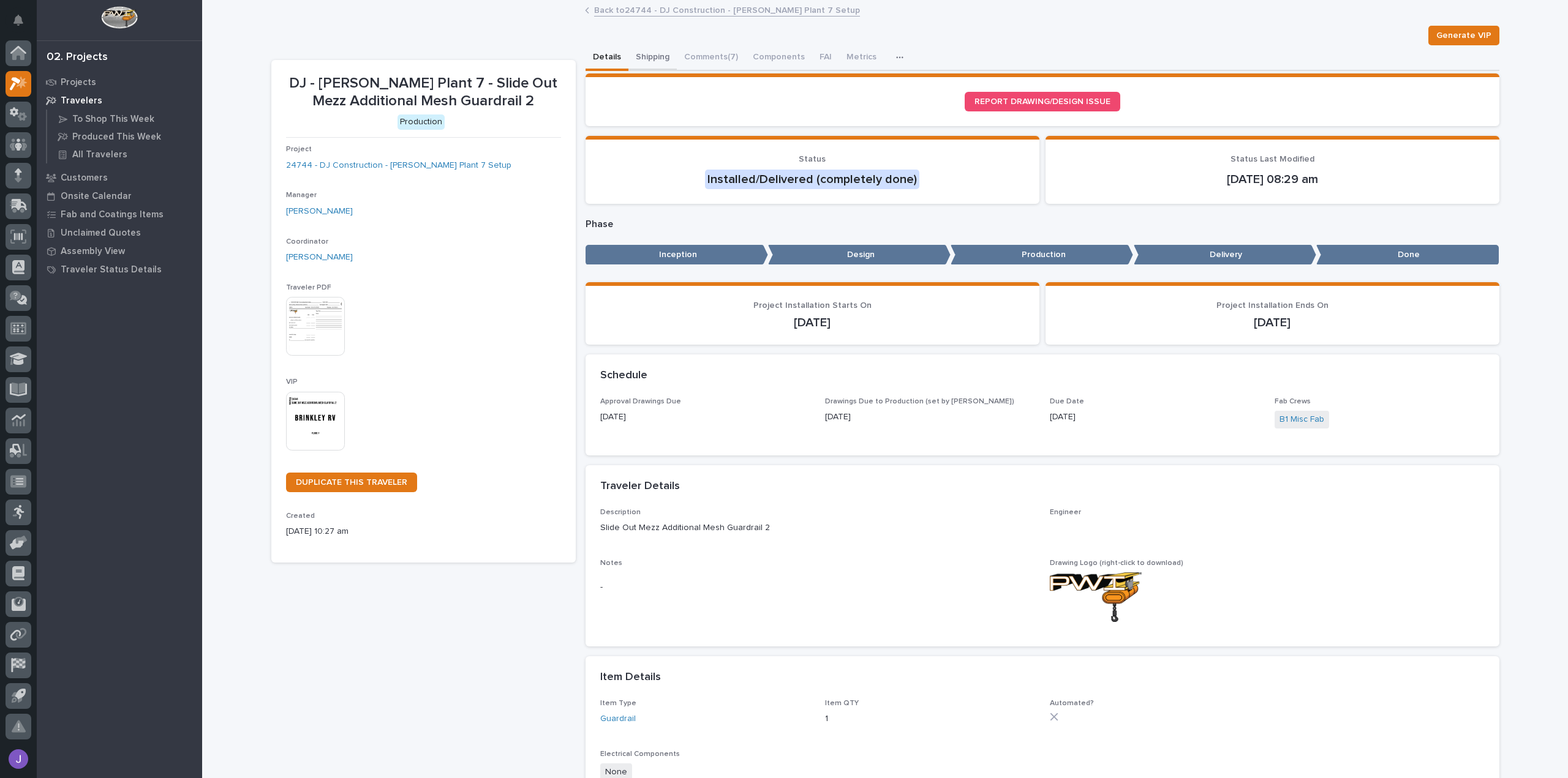
click at [647, 59] on button "Shipping" at bounding box center [653, 58] width 48 height 26
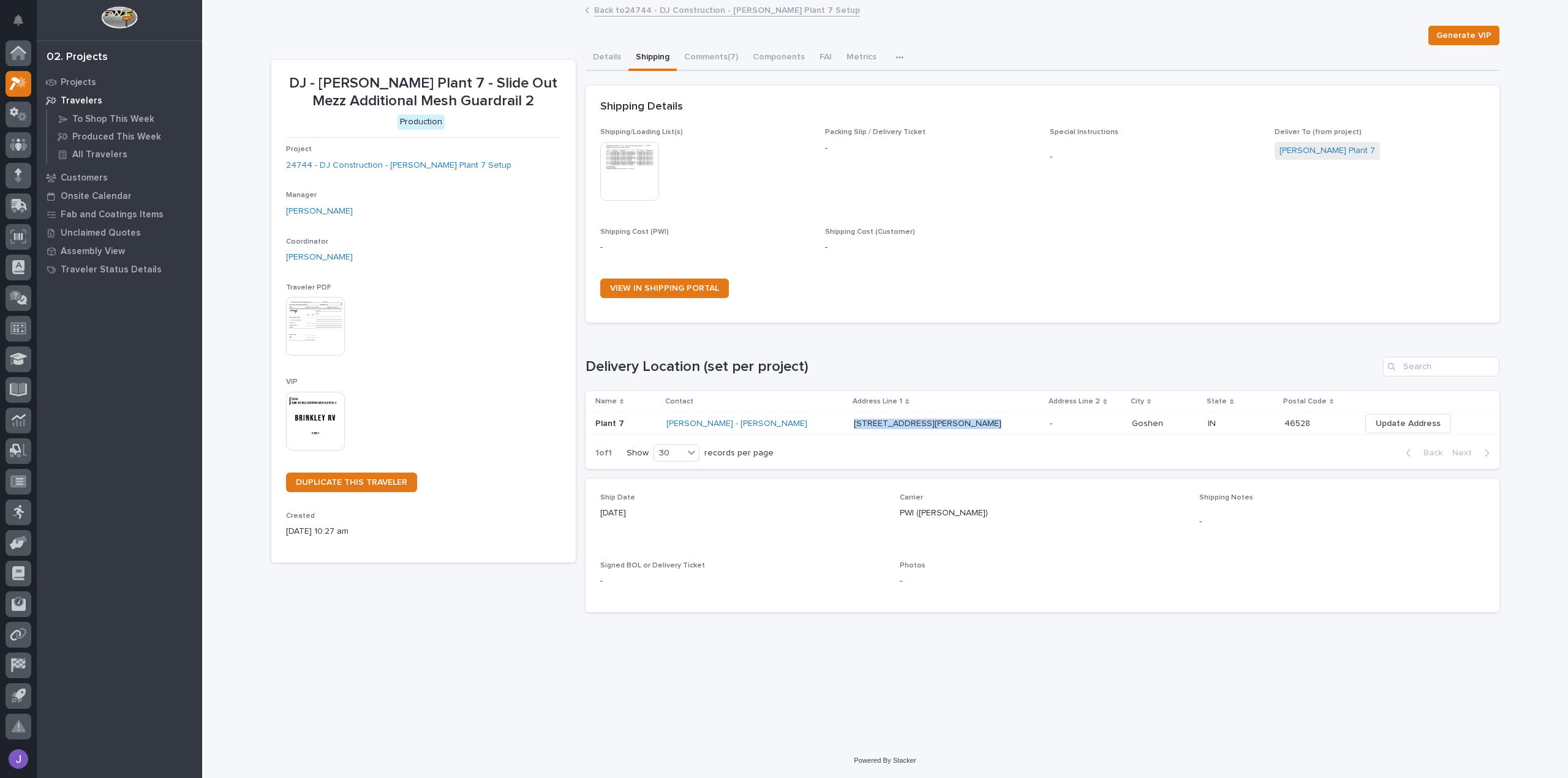
click at [849, 422] on td "[STREET_ADDRESS][GEOGRAPHIC_DATA][PERSON_NAME][STREET_ADDRESS][PERSON_NAME]" at bounding box center [947, 424] width 196 height 23
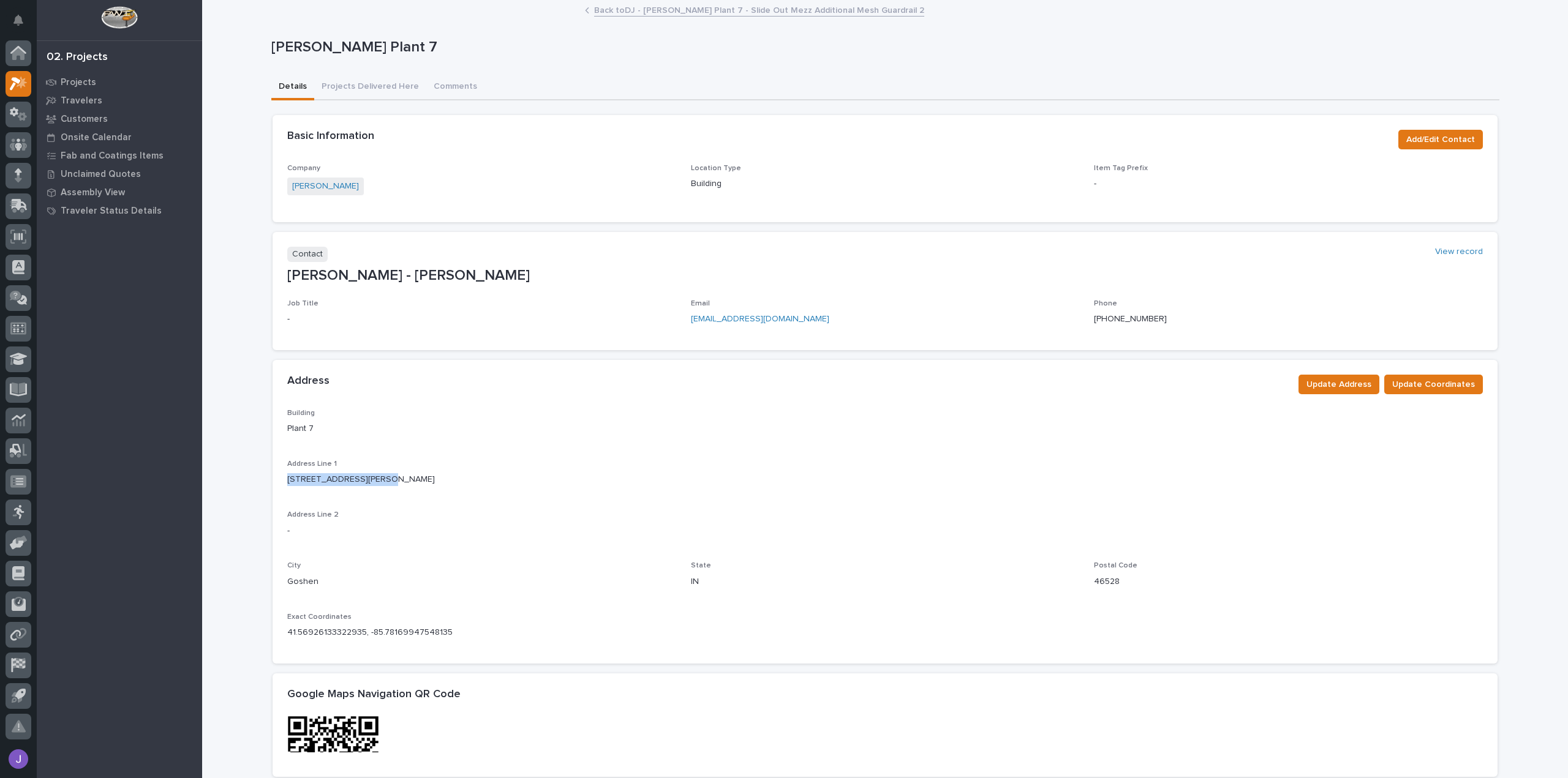
drag, startPoint x: 282, startPoint y: 478, endPoint x: 377, endPoint y: 489, distance: 95.6
click at [377, 489] on div "Address Line 1 [STREET_ADDRESS][PERSON_NAME]" at bounding box center [885, 477] width 1196 height 36
drag, startPoint x: 342, startPoint y: 468, endPoint x: 284, endPoint y: 478, distance: 58.9
click at [288, 477] on p "[STREET_ADDRESS][PERSON_NAME]" at bounding box center [361, 480] width 147 height 13
drag, startPoint x: 280, startPoint y: 479, endPoint x: 372, endPoint y: 477, distance: 92.0
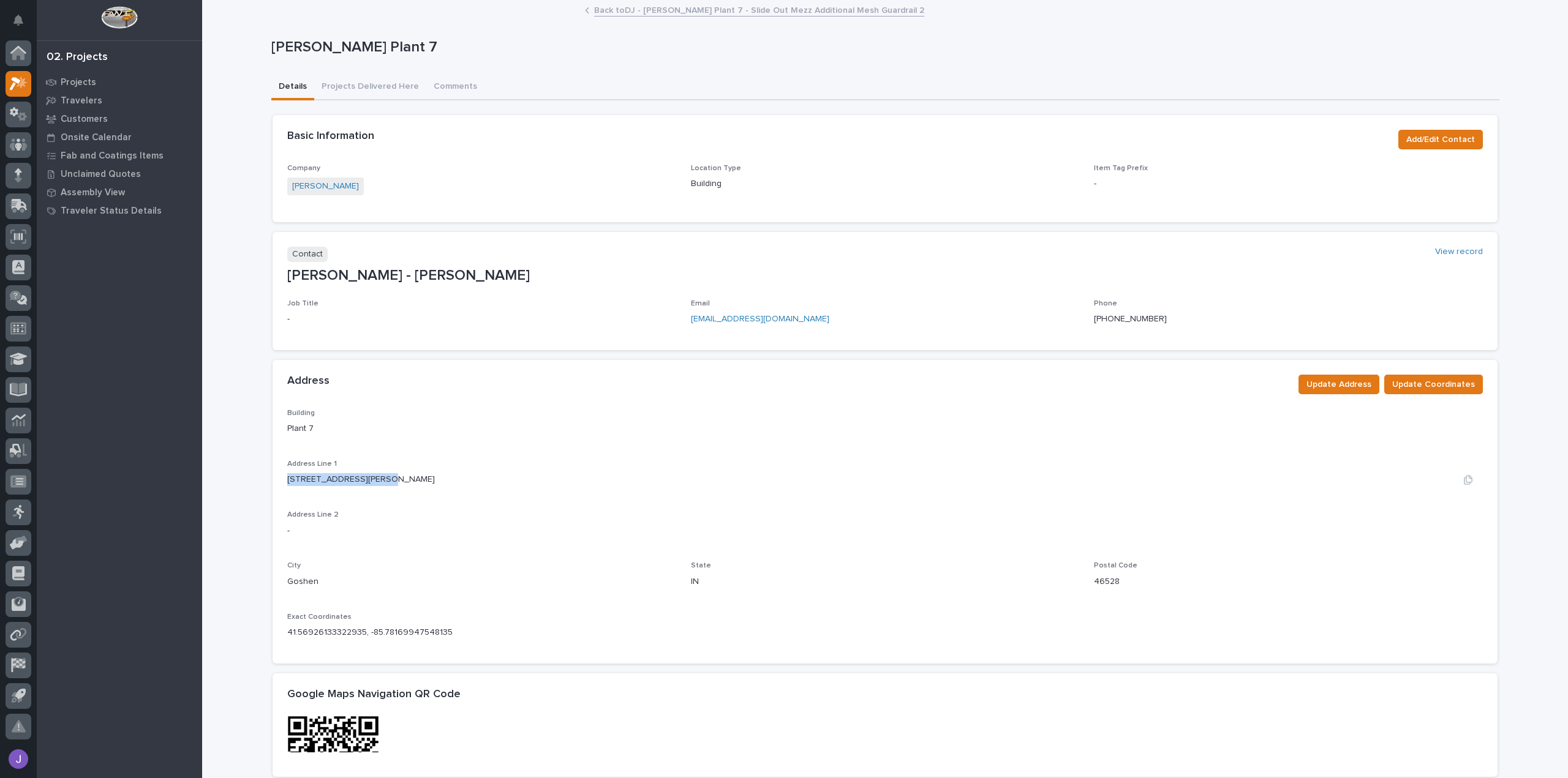
click at [372, 476] on div "Building Plant 7 Address Line 1 [STREET_ADDRESS][GEOGRAPHIC_DATA][PERSON_NAME] …" at bounding box center [885, 536] width 1225 height 254
copy p "[STREET_ADDRESS][PERSON_NAME]"
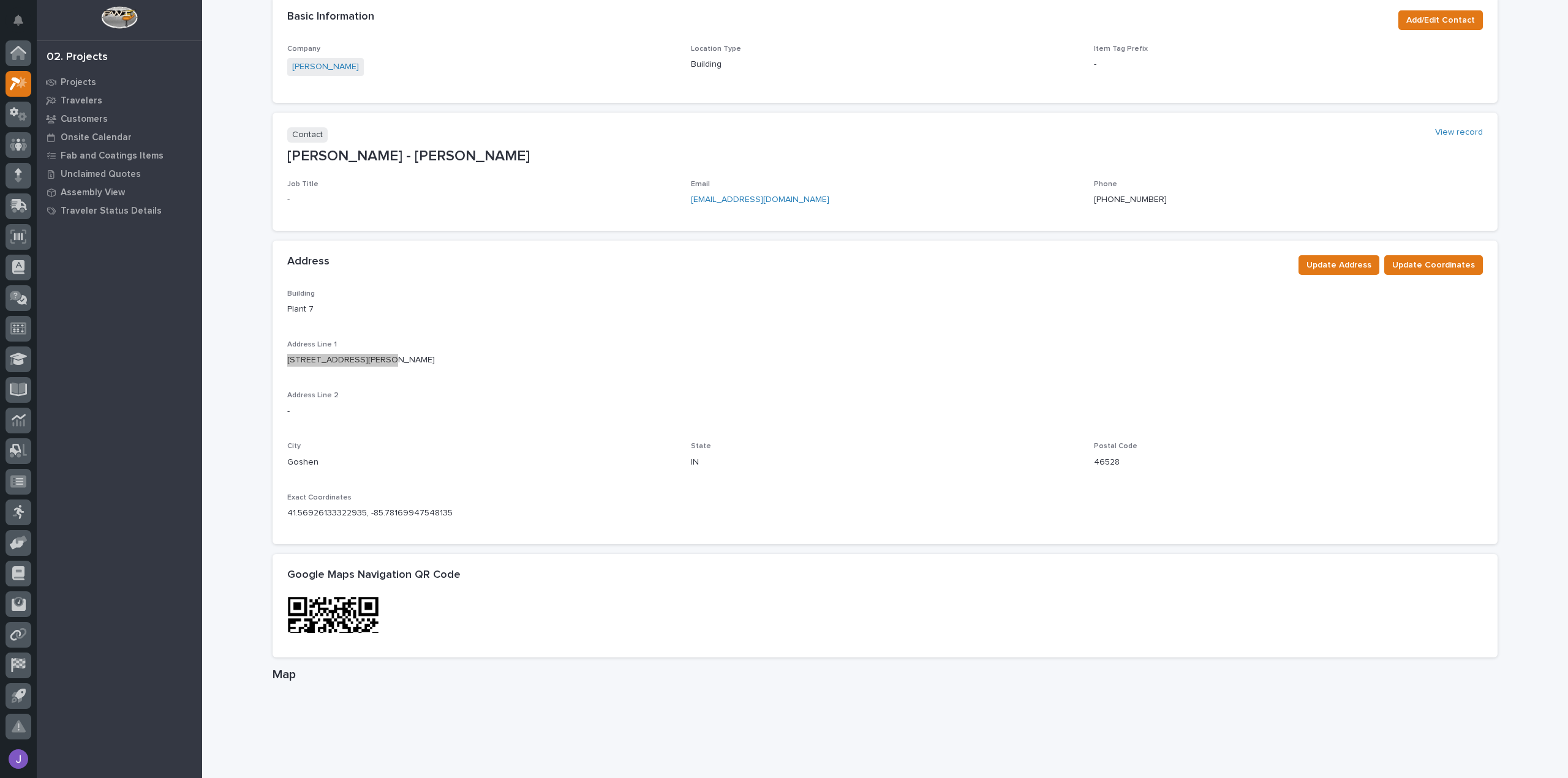
scroll to position [183, 0]
